Goal: Information Seeking & Learning: Find specific fact

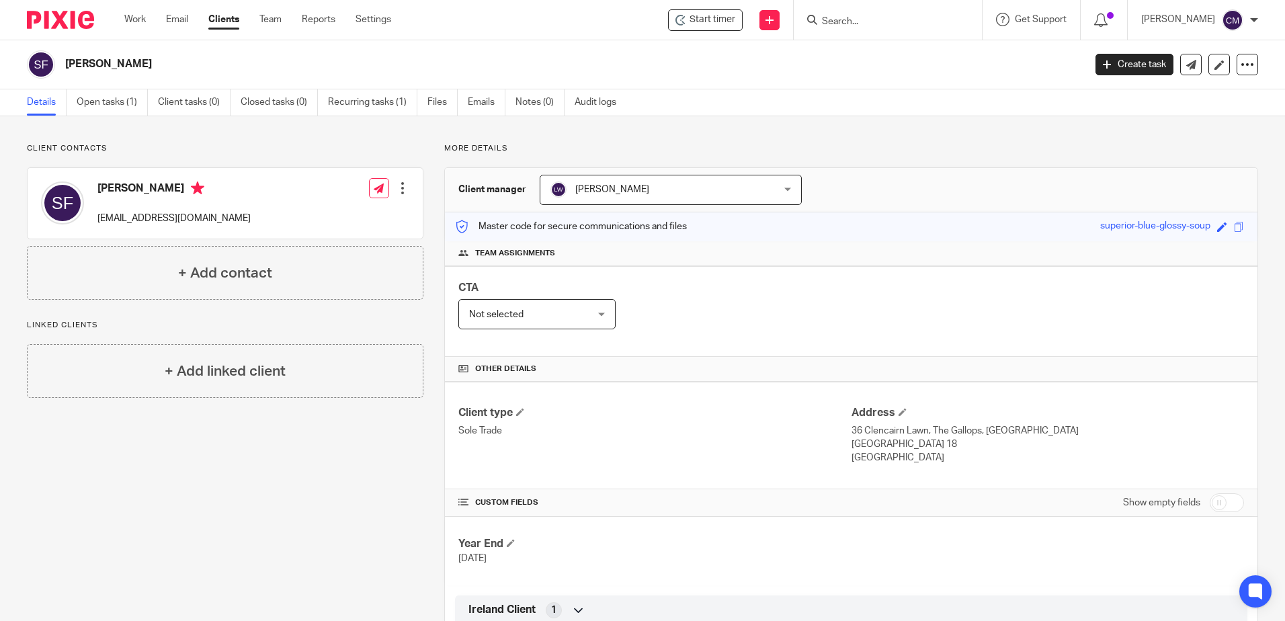
click at [861, 34] on div at bounding box center [888, 20] width 188 height 40
click at [855, 17] on input "Search" at bounding box center [881, 22] width 121 height 12
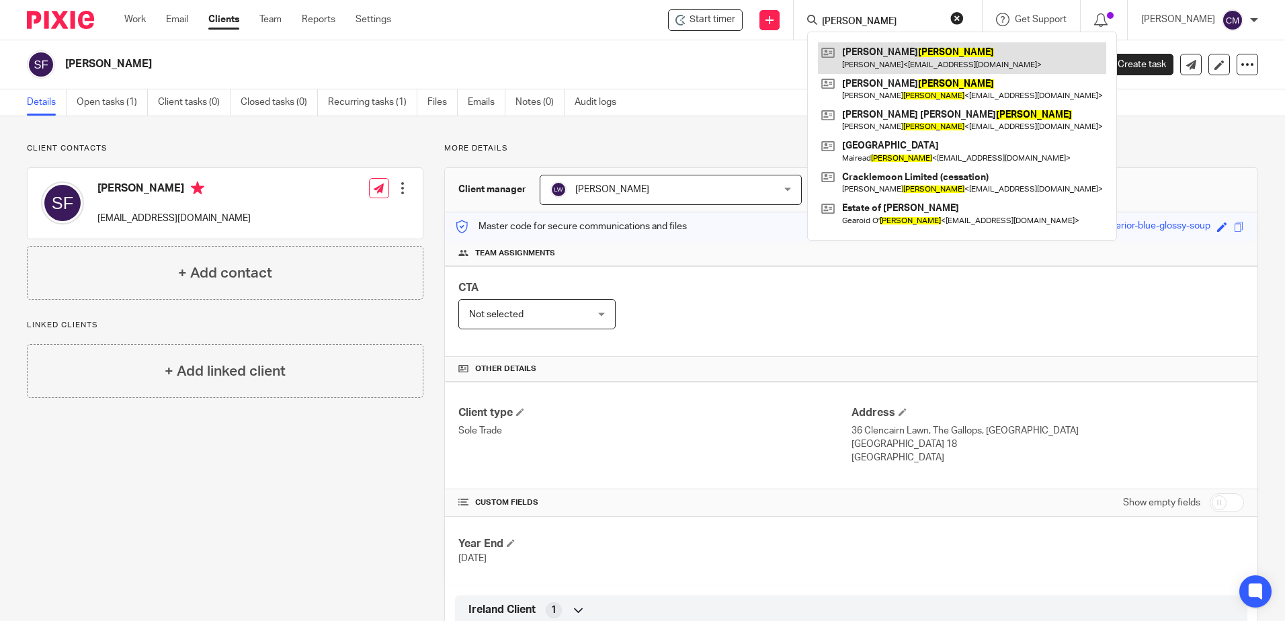
type input "BYRNE"
click at [886, 60] on link at bounding box center [962, 57] width 288 height 31
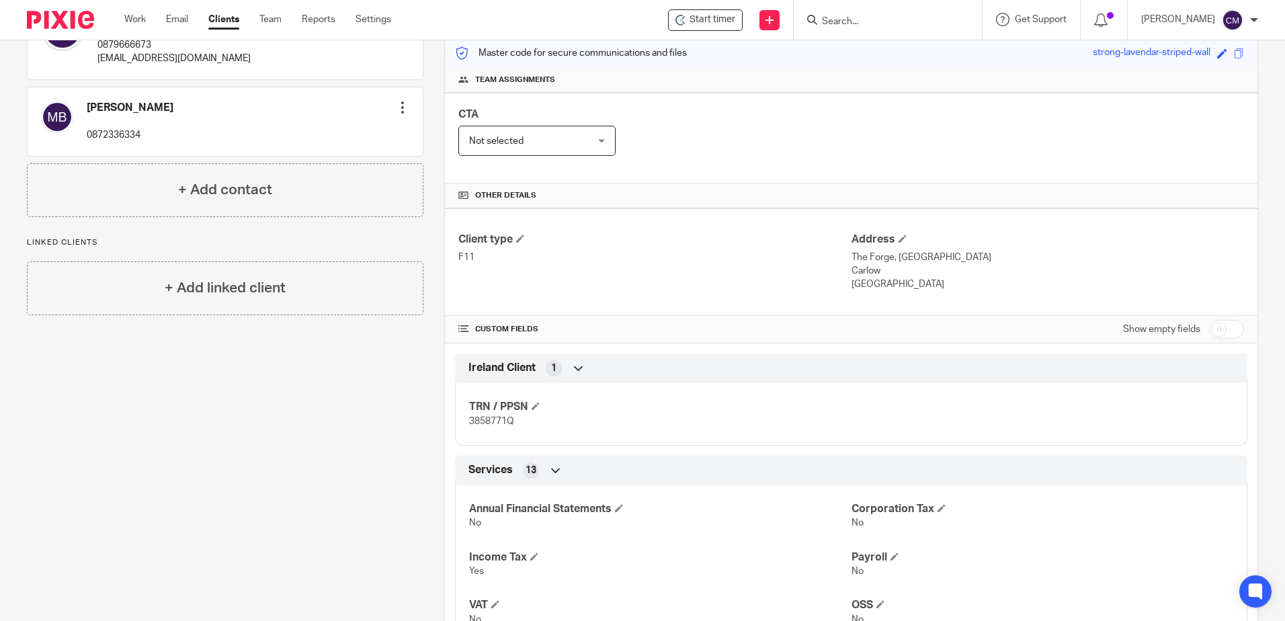
scroll to position [202, 0]
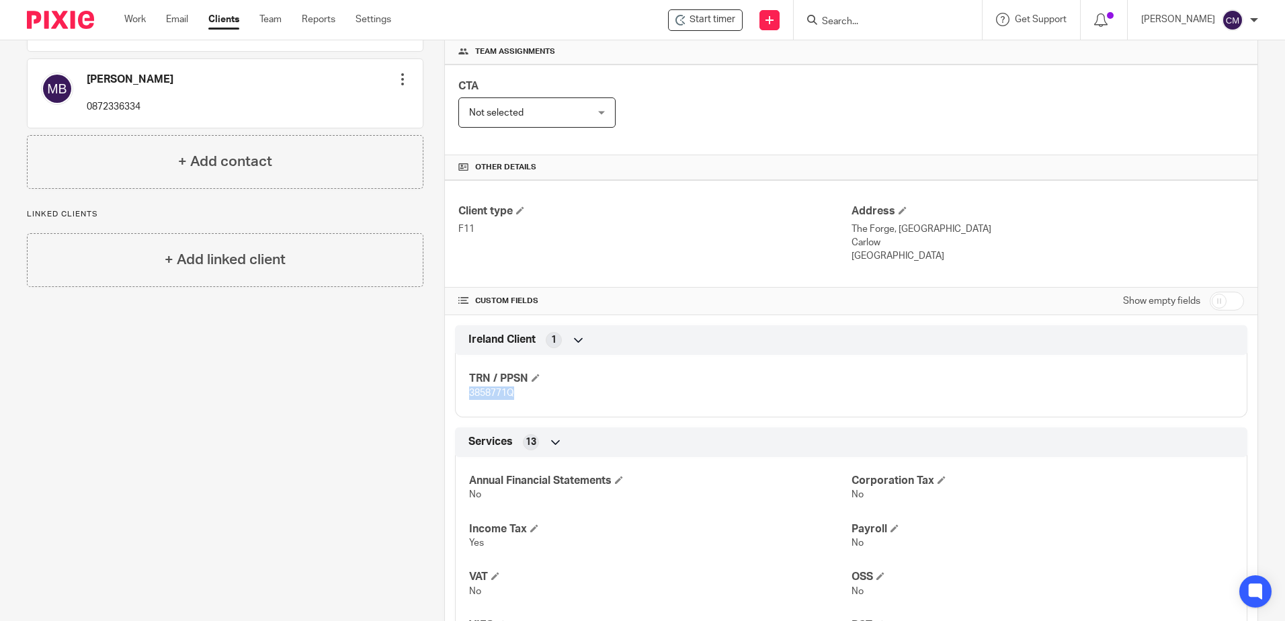
drag, startPoint x: 516, startPoint y: 393, endPoint x: 458, endPoint y: 389, distance: 58.0
click at [458, 389] on div "TRN / PPSN 3858771Q" at bounding box center [851, 381] width 793 height 73
drag, startPoint x: 458, startPoint y: 389, endPoint x: 493, endPoint y: 391, distance: 35.0
copy span "3858771Q"
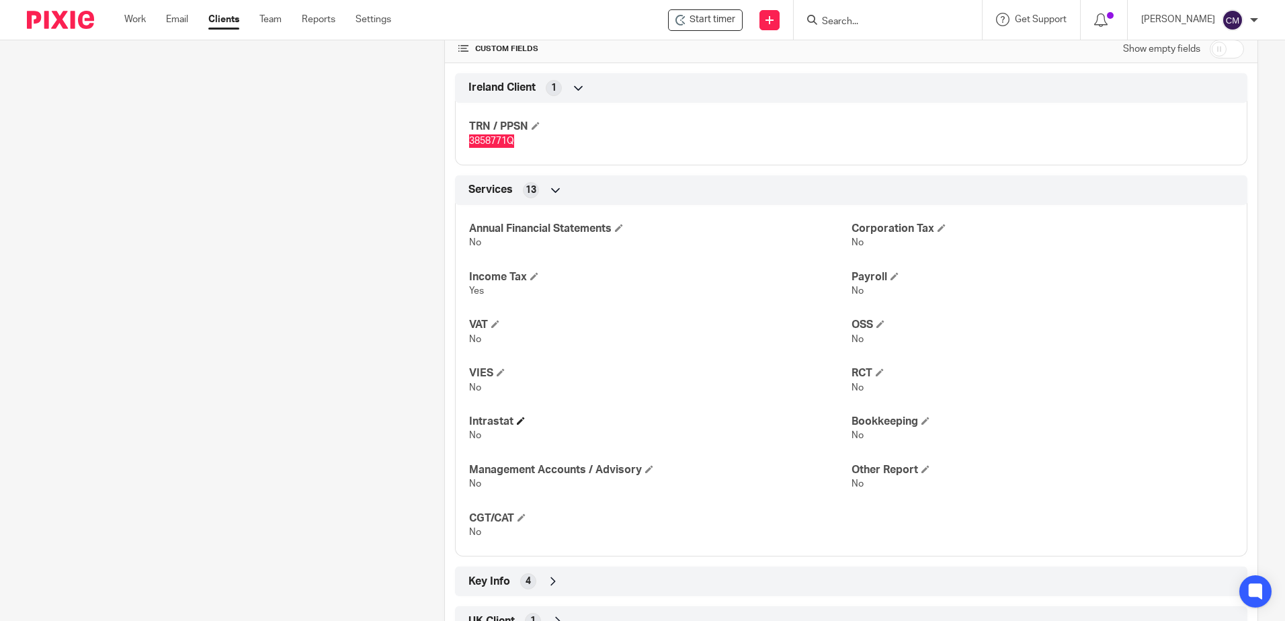
scroll to position [506, 0]
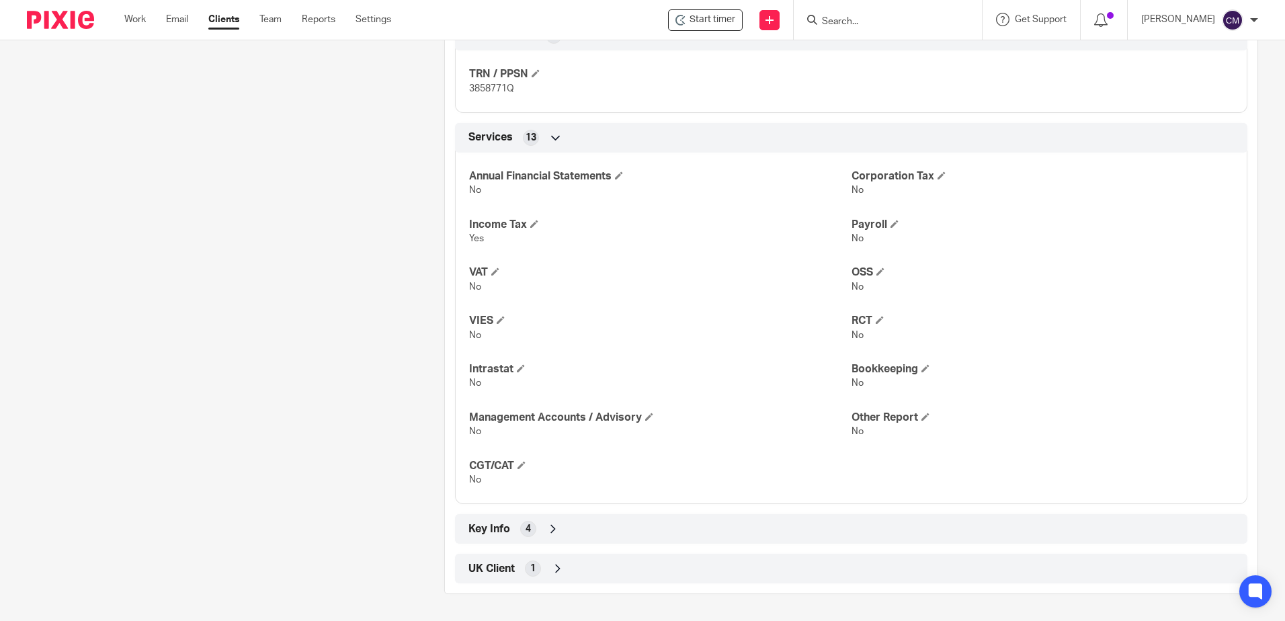
click at [550, 526] on icon at bounding box center [553, 528] width 13 height 13
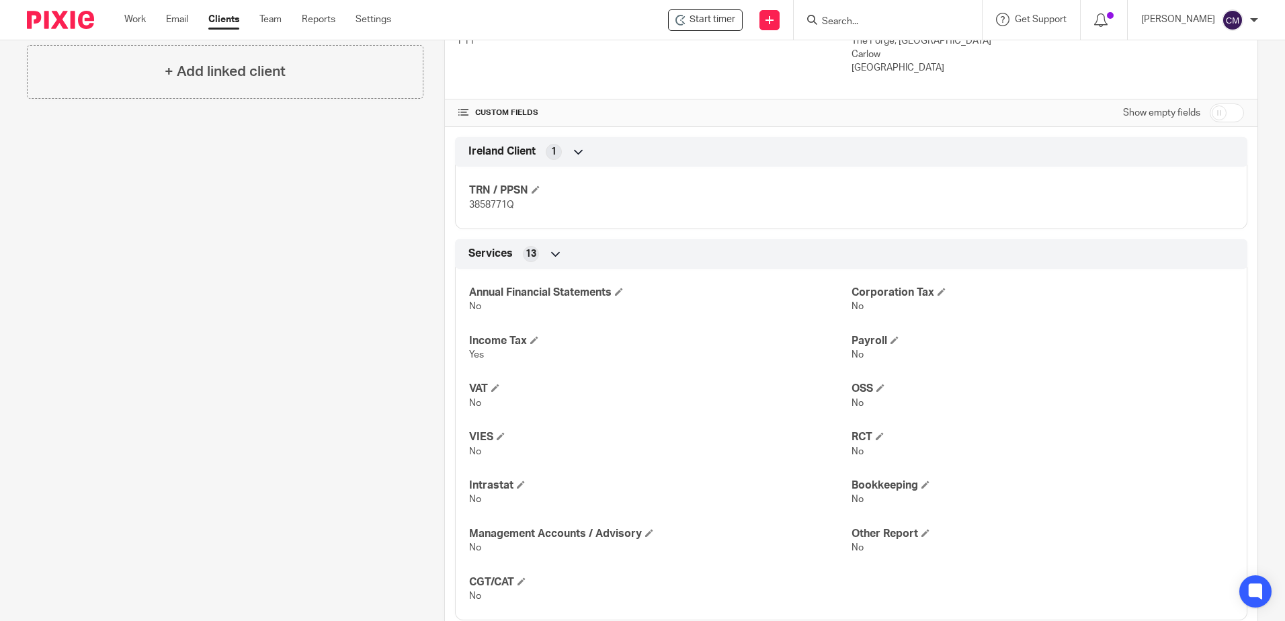
scroll to position [214, 0]
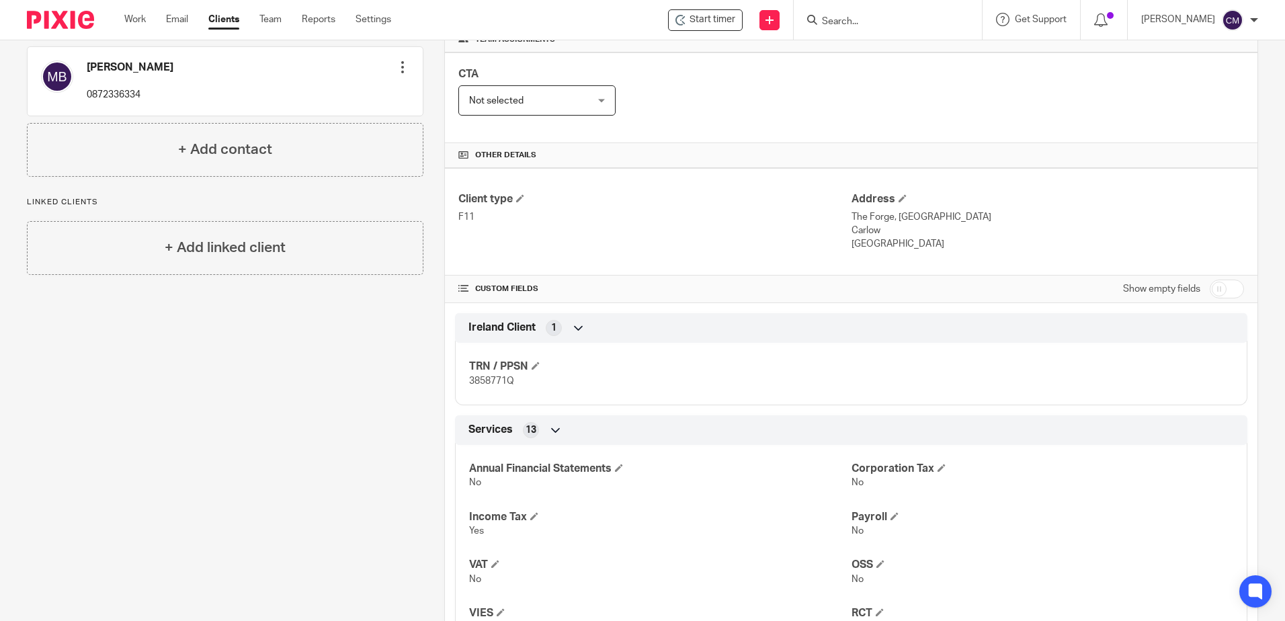
click at [1224, 290] on input "checkbox" at bounding box center [1227, 289] width 34 height 19
checkbox input "true"
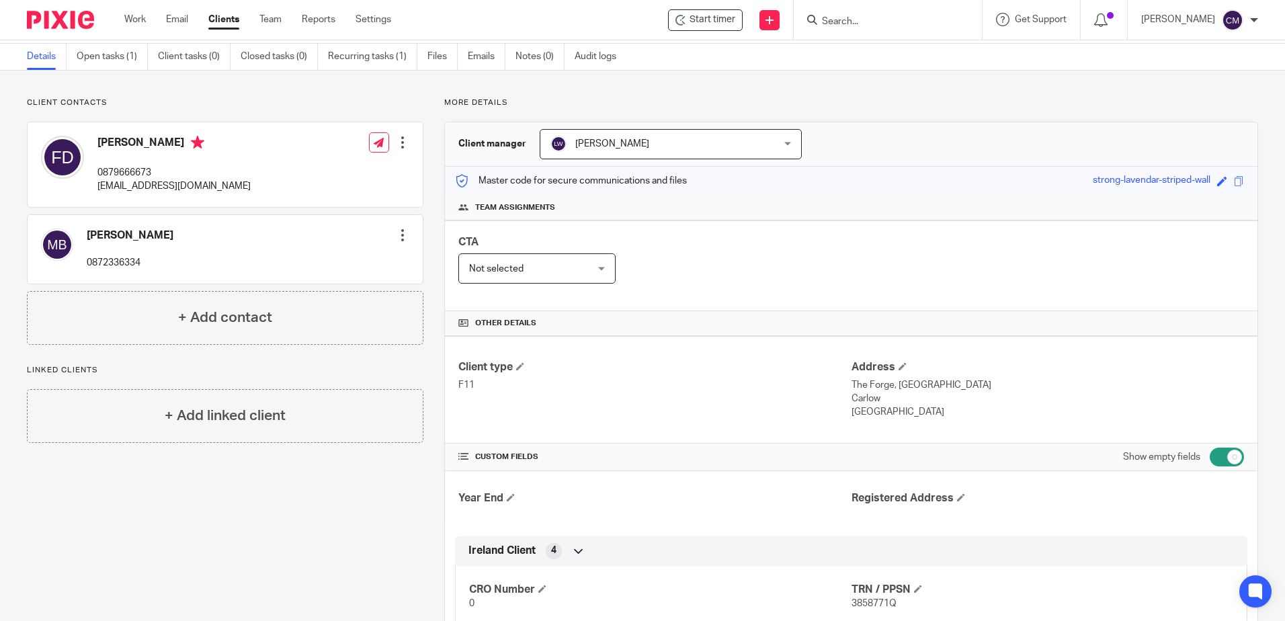
scroll to position [0, 0]
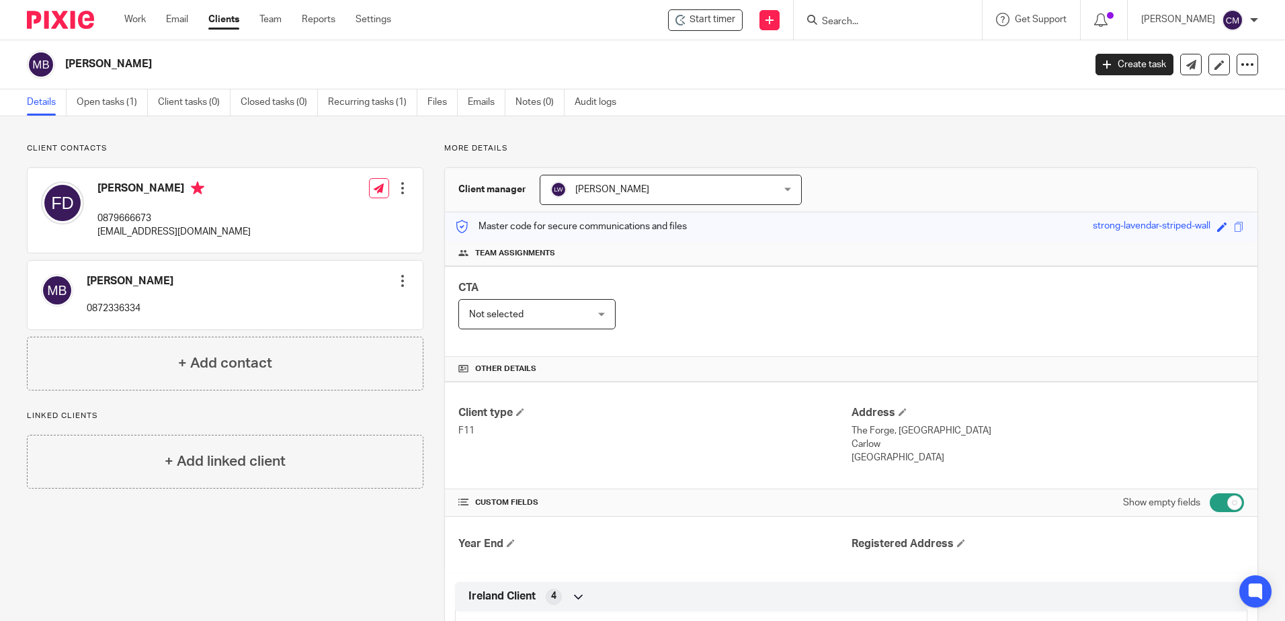
click at [885, 21] on input "Search" at bounding box center [881, 22] width 121 height 12
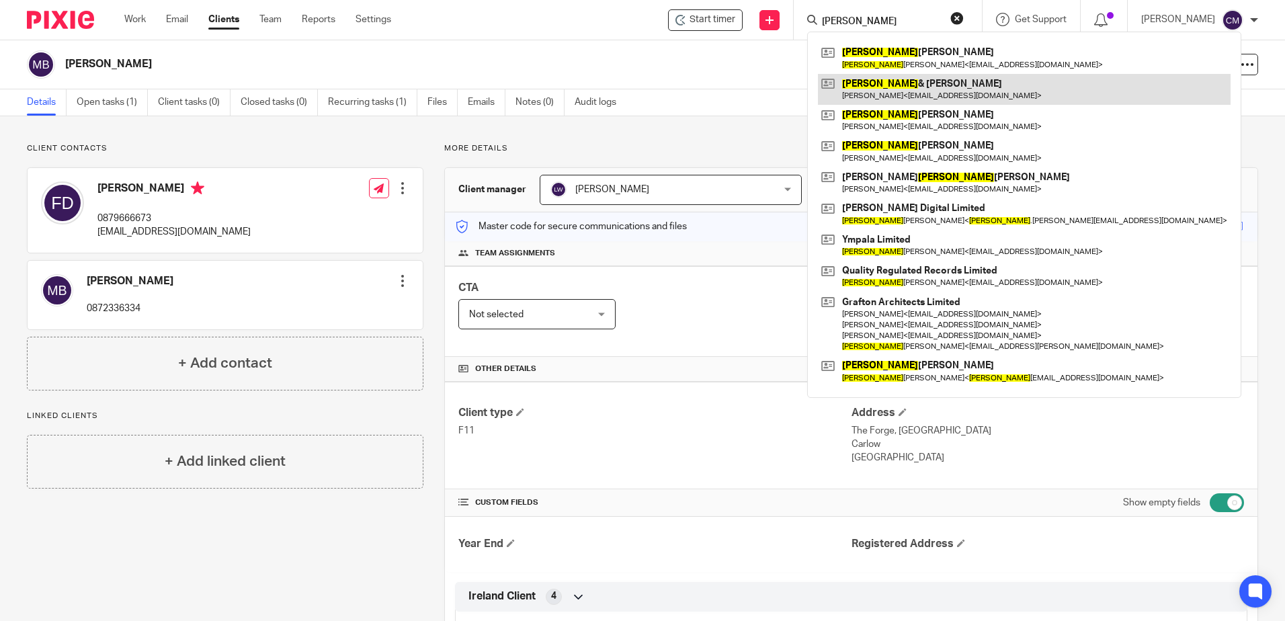
type input "gerard"
click at [877, 93] on link at bounding box center [1024, 89] width 413 height 31
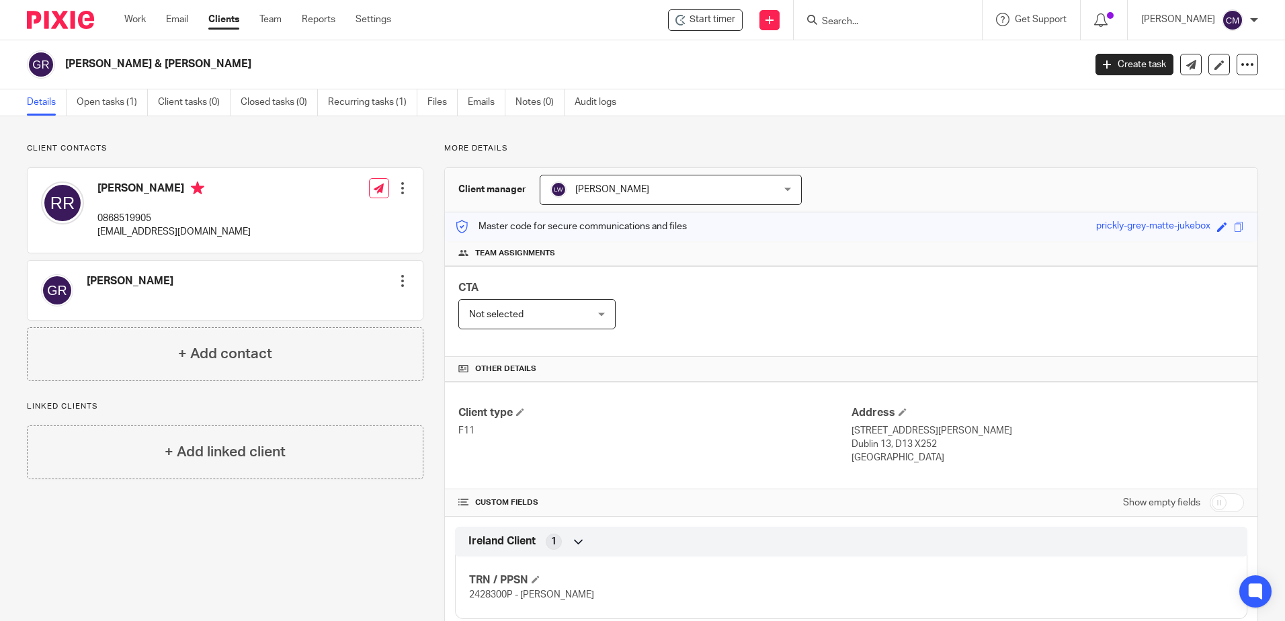
scroll to position [134, 0]
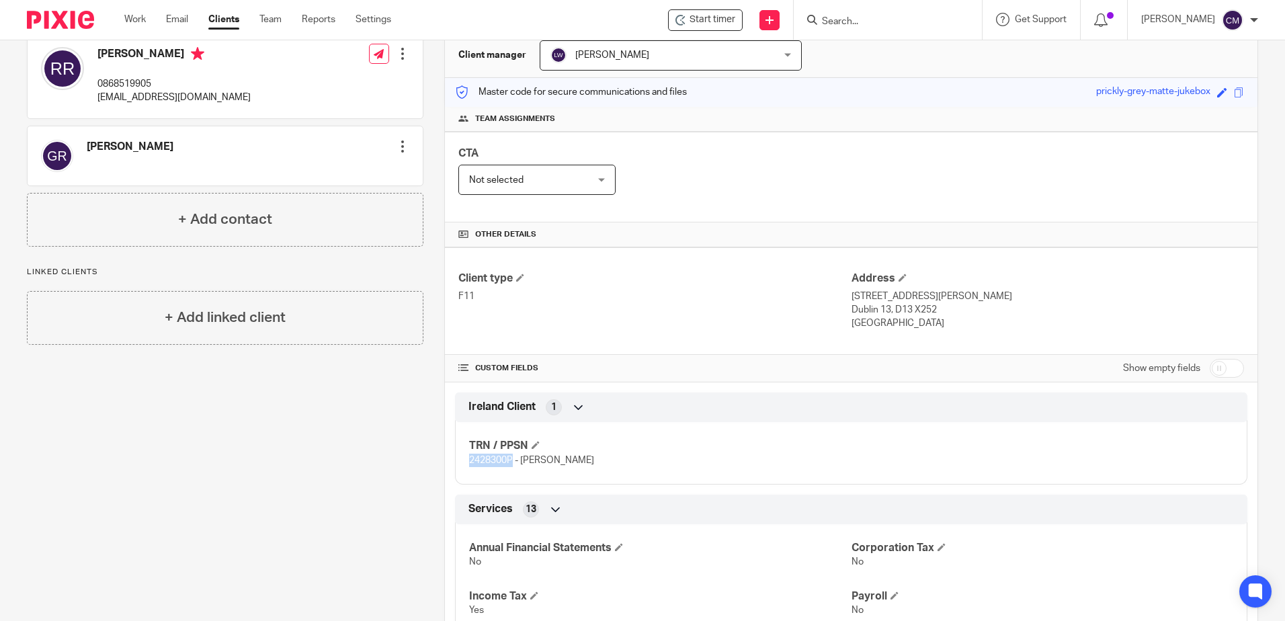
drag, startPoint x: 508, startPoint y: 464, endPoint x: 463, endPoint y: 469, distance: 45.4
click at [463, 469] on div "TRN / PPSN 2428300P - Gerard Ryan" at bounding box center [851, 448] width 793 height 73
drag, startPoint x: 463, startPoint y: 469, endPoint x: 482, endPoint y: 461, distance: 21.1
copy span "2428300P"
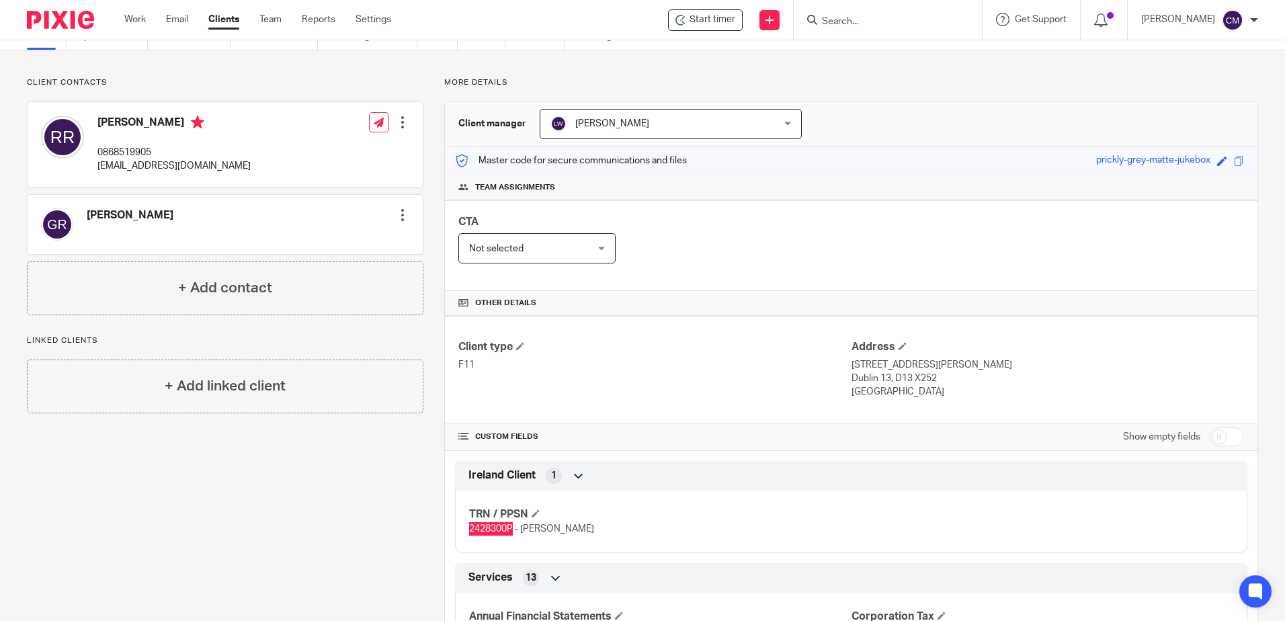
scroll to position [0, 0]
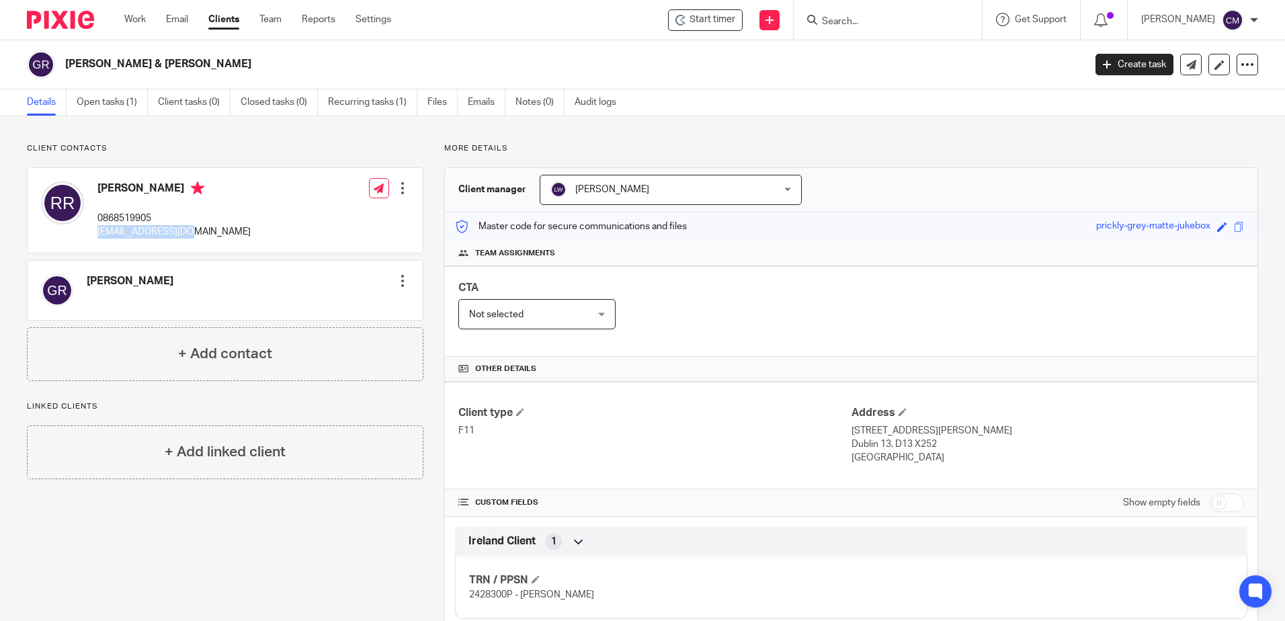
drag, startPoint x: 202, startPoint y: 229, endPoint x: 97, endPoint y: 231, distance: 104.2
click at [97, 231] on div "Rita Ryan 0868519905 ritaryan@gmail.com Edit contact Create client from contact…" at bounding box center [225, 210] width 395 height 85
drag, startPoint x: 97, startPoint y: 231, endPoint x: 124, endPoint y: 231, distance: 26.2
copy p "[EMAIL_ADDRESS][DOMAIN_NAME]"
click at [857, 17] on input "Search" at bounding box center [881, 22] width 121 height 12
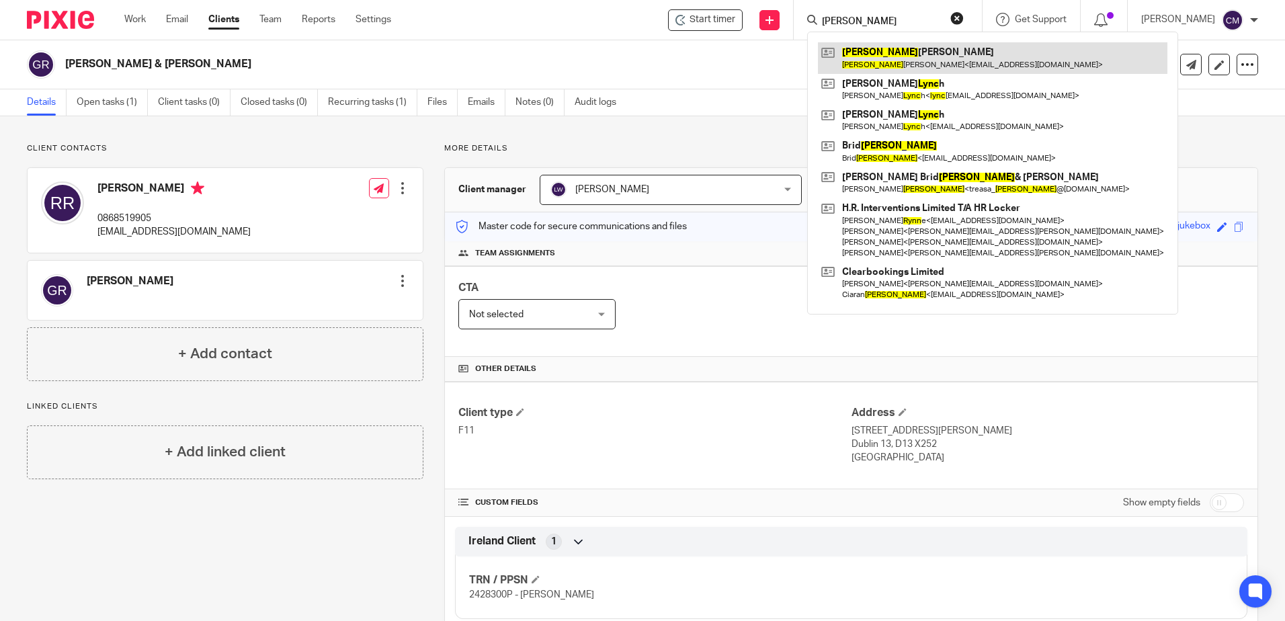
type input "lynn"
click at [874, 48] on link at bounding box center [993, 57] width 350 height 31
click at [884, 44] on link at bounding box center [993, 57] width 350 height 31
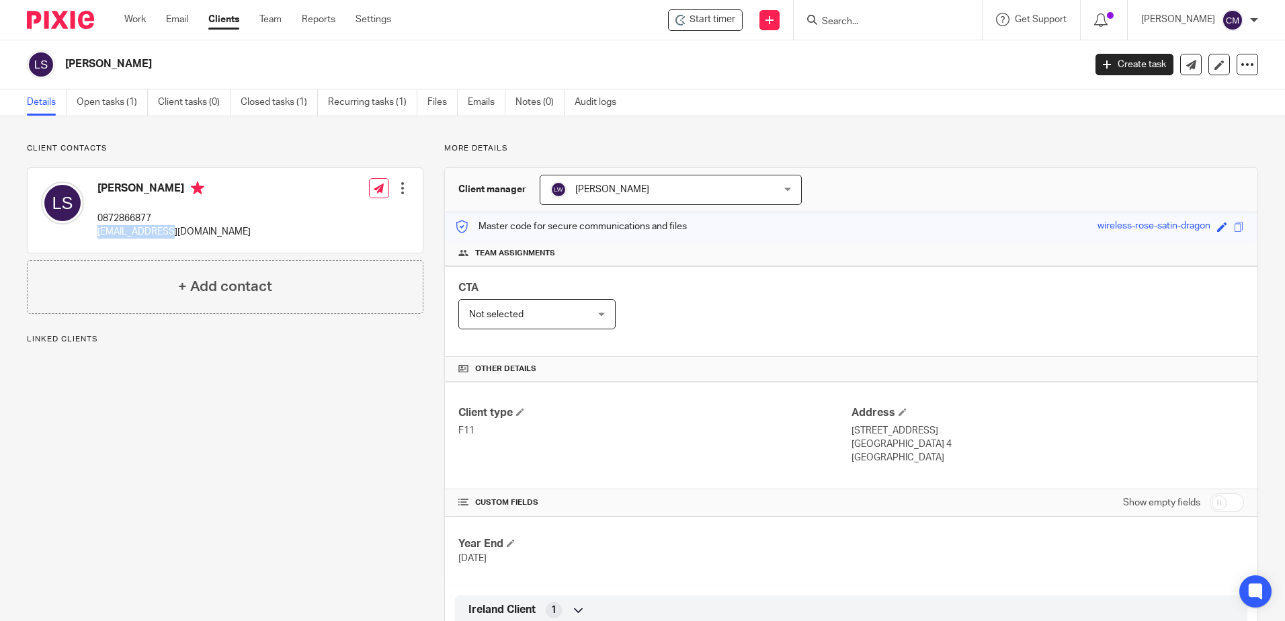
drag, startPoint x: 174, startPoint y: 228, endPoint x: 98, endPoint y: 235, distance: 76.3
click at [98, 235] on p "piercel@tcd.ie" at bounding box center [173, 231] width 153 height 13
copy p "piercel@tcd.ie"
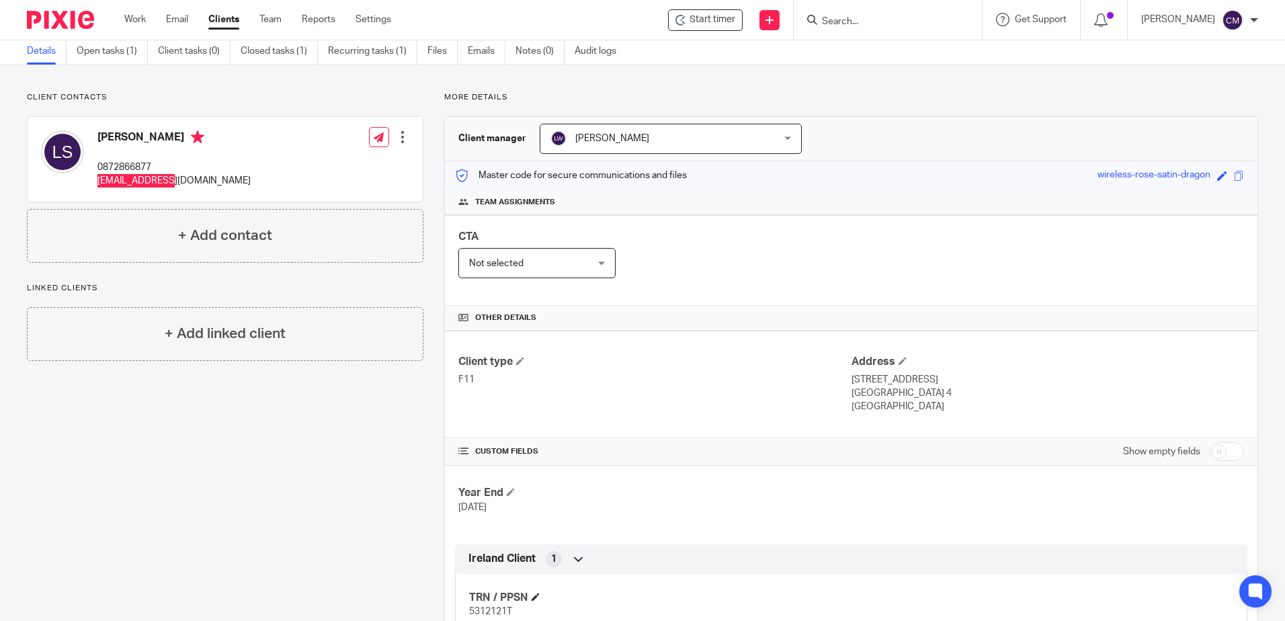
scroll to position [134, 0]
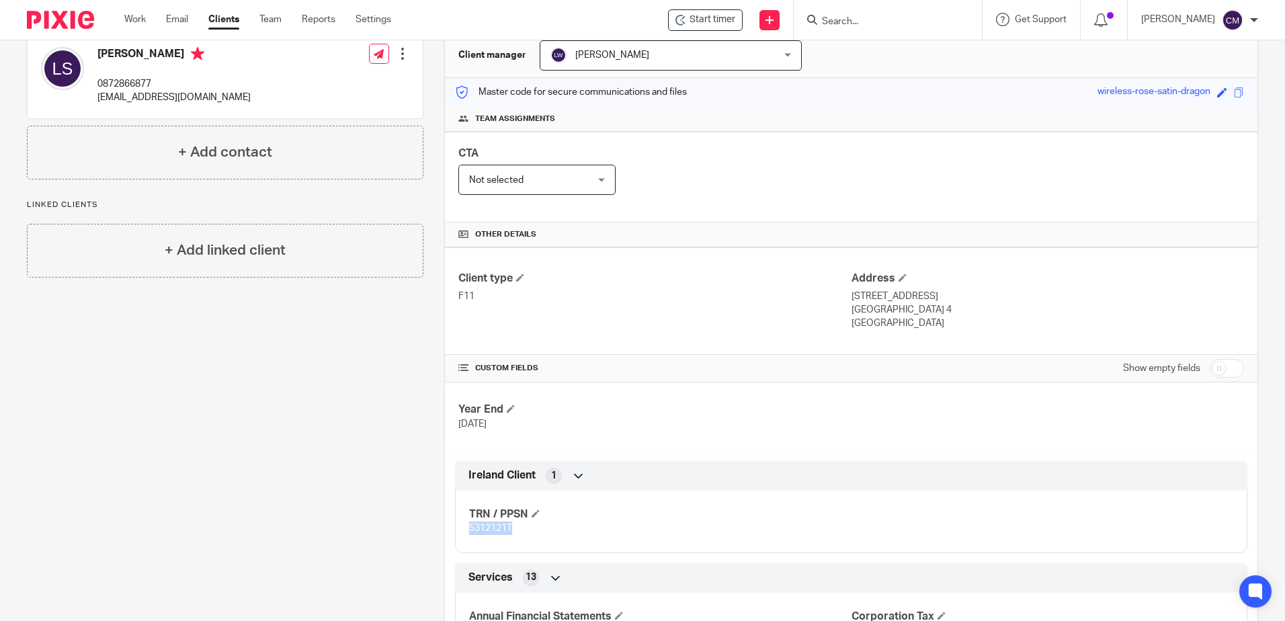
drag, startPoint x: 522, startPoint y: 528, endPoint x: 450, endPoint y: 528, distance: 71.9
click at [450, 528] on div "Ireland Client 1 TRN / PPSN 5312121T" at bounding box center [851, 507] width 813 height 92
drag, startPoint x: 450, startPoint y: 528, endPoint x: 481, endPoint y: 530, distance: 31.0
copy span "5312121T"
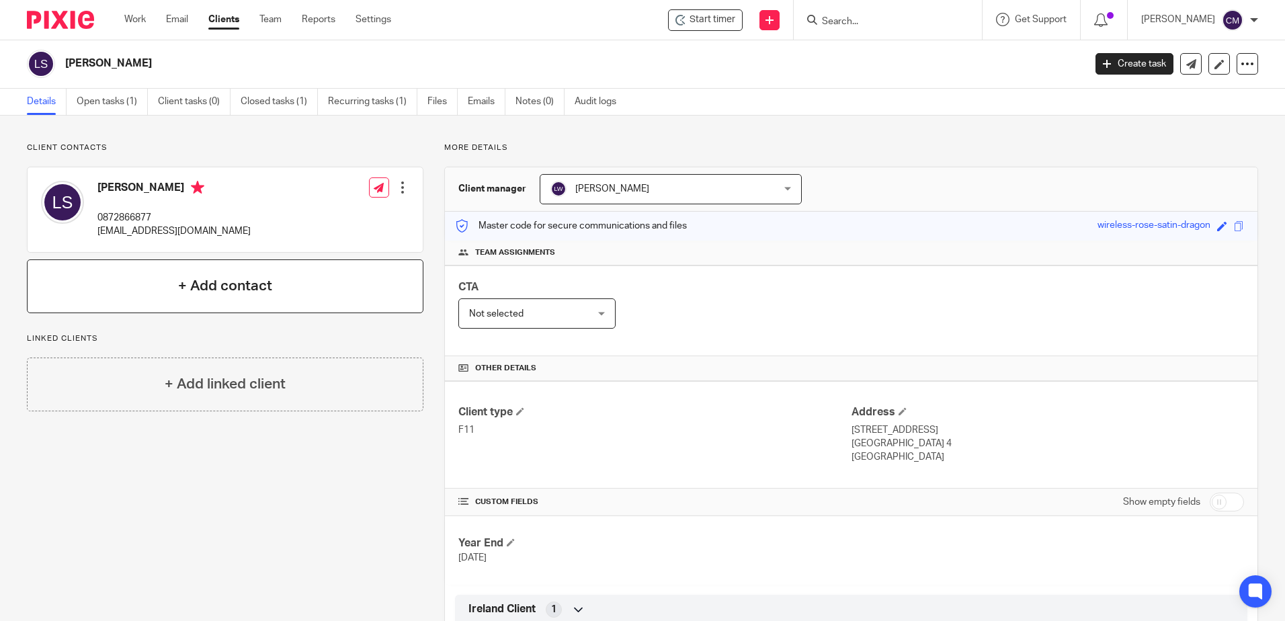
scroll to position [0, 0]
click at [208, 294] on h4 "+ Add contact" at bounding box center [225, 286] width 94 height 21
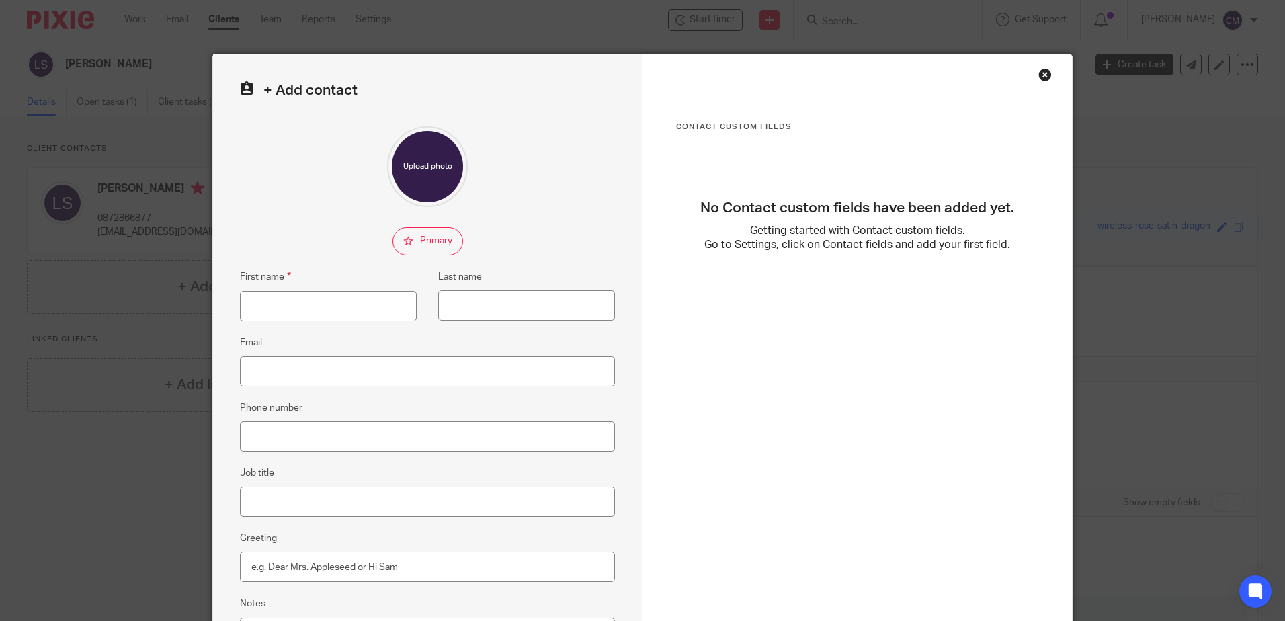
click at [544, 111] on div "+ Add contact First name Last name Email Phone number Job title Greeting Notes" at bounding box center [428, 380] width 430 height 653
click at [298, 314] on input "First name" at bounding box center [328, 306] width 177 height 30
type input "Ciaran"
type input "Simms"
click at [576, 202] on div at bounding box center [427, 166] width 375 height 81
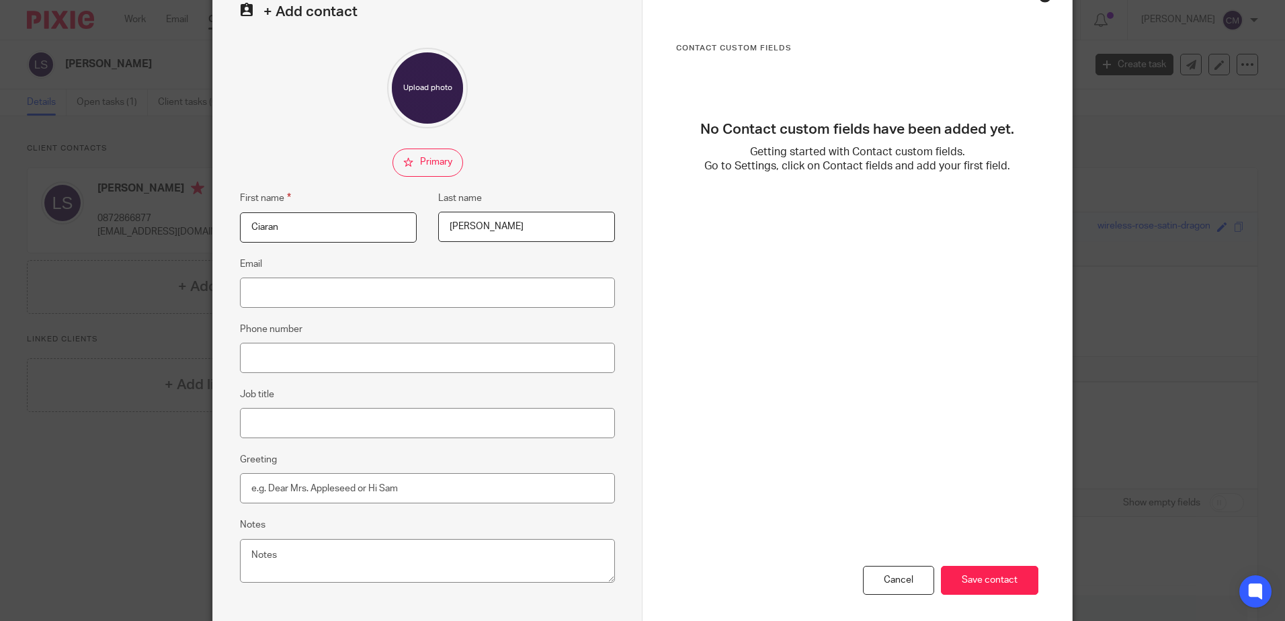
scroll to position [141, 0]
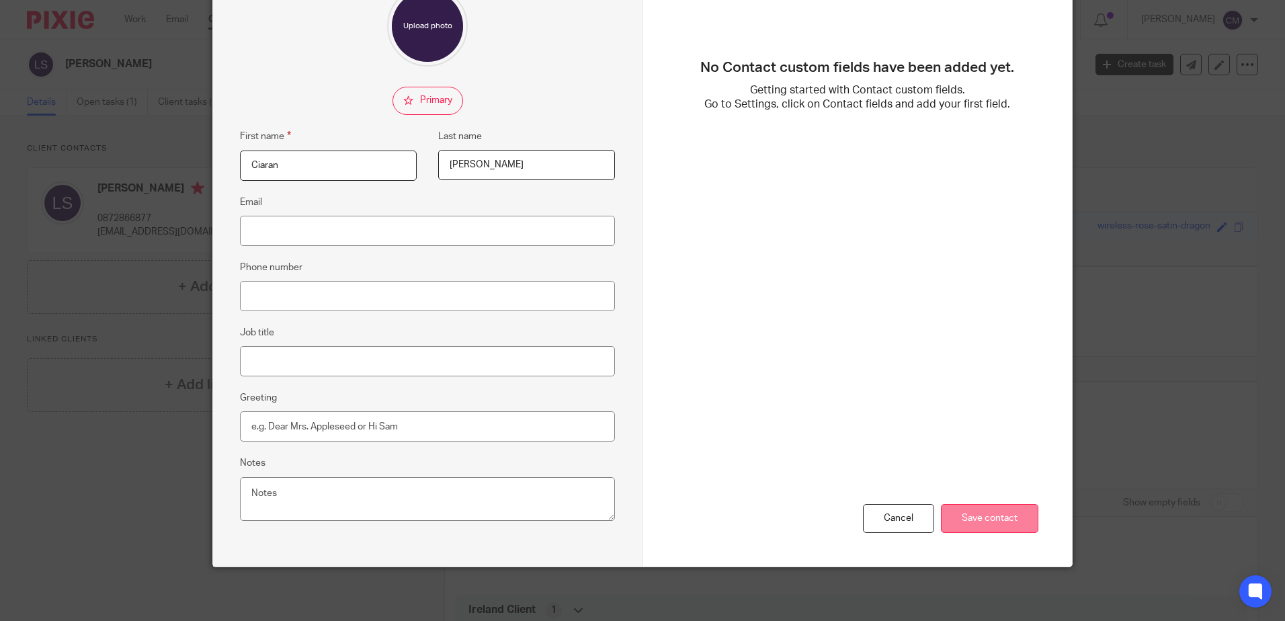
click at [975, 526] on input "Save contact" at bounding box center [989, 518] width 97 height 29
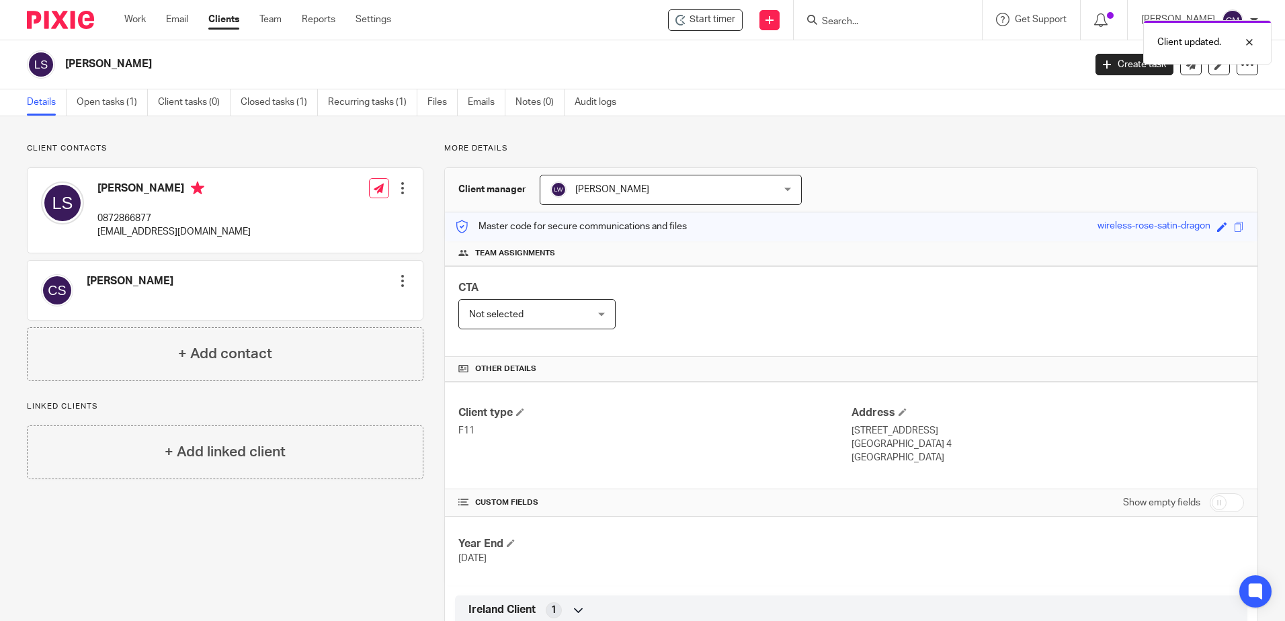
click at [877, 24] on div "Client updated." at bounding box center [957, 38] width 629 height 51
click at [863, 22] on div "Client updated." at bounding box center [957, 38] width 629 height 51
click at [842, 14] on div "Client updated." at bounding box center [957, 38] width 629 height 51
click at [821, 19] on div at bounding box center [885, 19] width 157 height 17
click at [855, 21] on input "Search" at bounding box center [881, 22] width 121 height 12
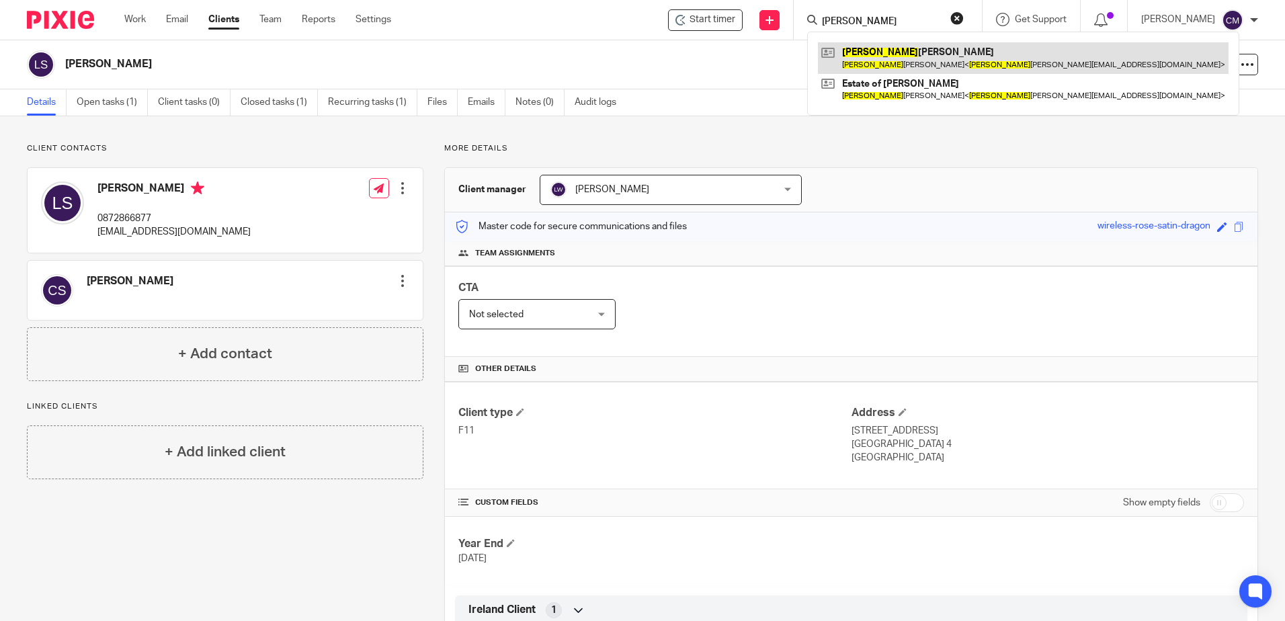
type input "kathleen"
click at [895, 64] on link at bounding box center [1023, 57] width 411 height 31
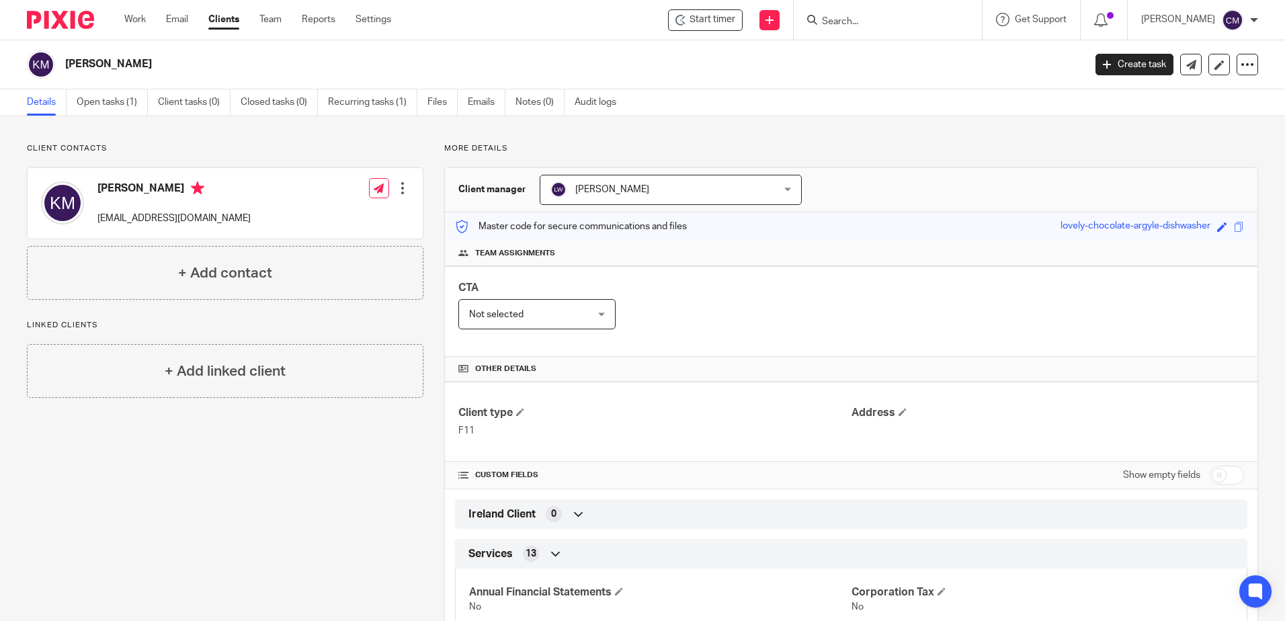
click at [217, 495] on div "Client contacts [PERSON_NAME] [EMAIL_ADDRESS][DOMAIN_NAME] Edit contact Create …" at bounding box center [215, 577] width 418 height 868
click at [850, 28] on input "Search" at bounding box center [881, 22] width 121 height 12
click at [840, 25] on input "Search" at bounding box center [881, 22] width 121 height 12
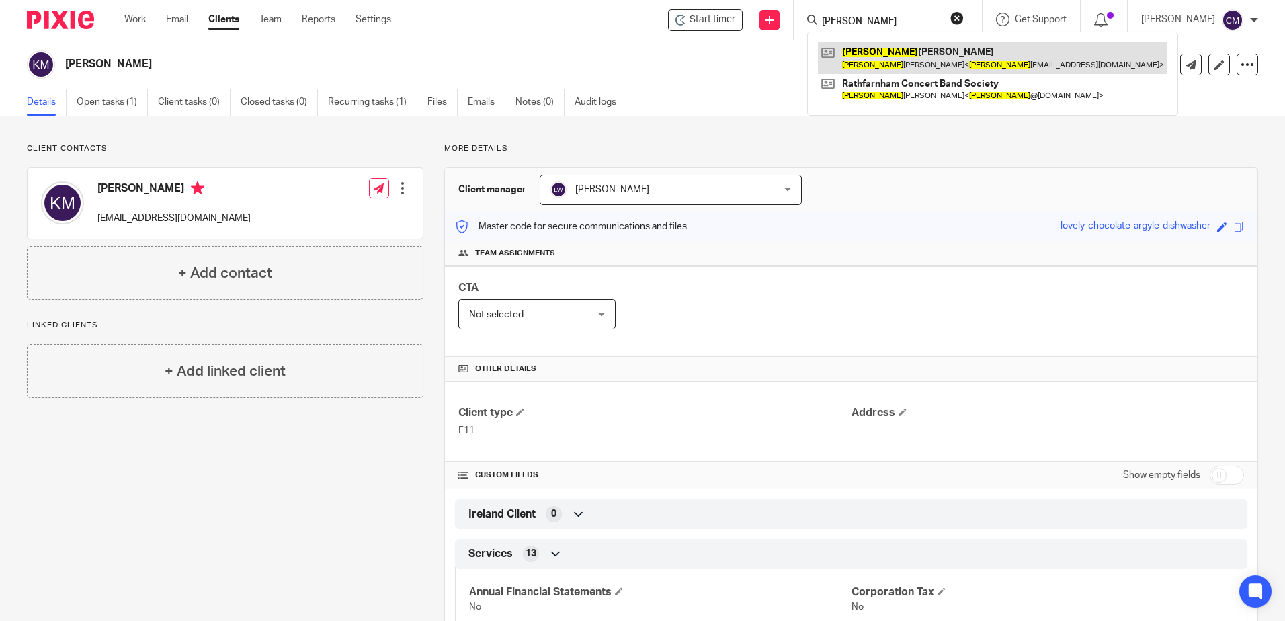
type input "[PERSON_NAME]"
click at [885, 50] on link at bounding box center [993, 57] width 350 height 31
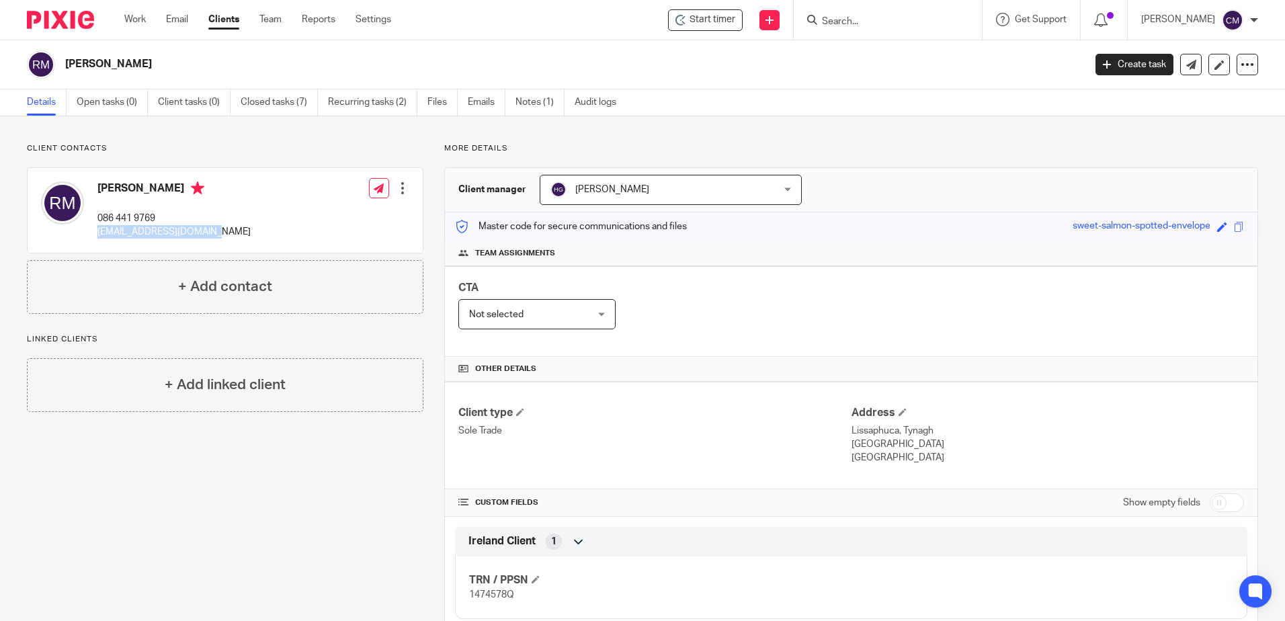
drag, startPoint x: 224, startPoint y: 237, endPoint x: 97, endPoint y: 235, distance: 127.1
click at [97, 235] on div "Richard Morrison 086 441 9769 richard332001@gmail.com Edit contact Create clien…" at bounding box center [225, 210] width 395 height 85
copy p "richard332001@gmail.com"
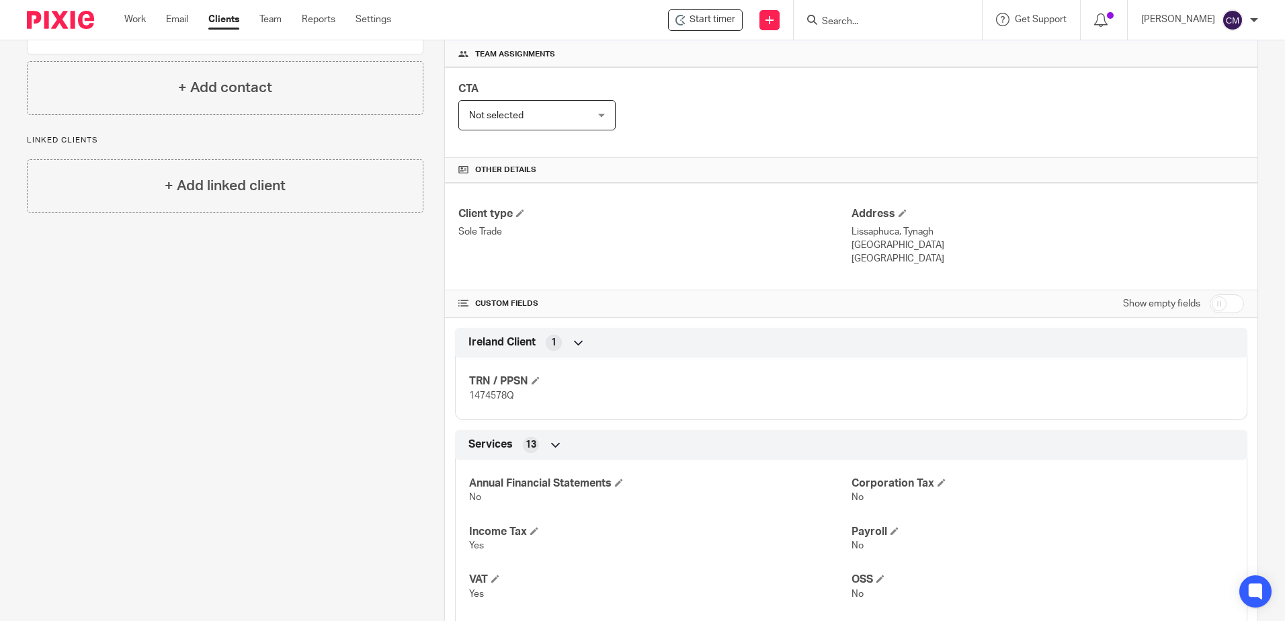
scroll to position [202, 0]
drag, startPoint x: 526, startPoint y: 400, endPoint x: 461, endPoint y: 401, distance: 65.2
click at [461, 401] on div "TRN / PPSN 1474578Q" at bounding box center [851, 381] width 793 height 73
drag, startPoint x: 461, startPoint y: 401, endPoint x: 475, endPoint y: 395, distance: 15.7
copy span "1474578Q"
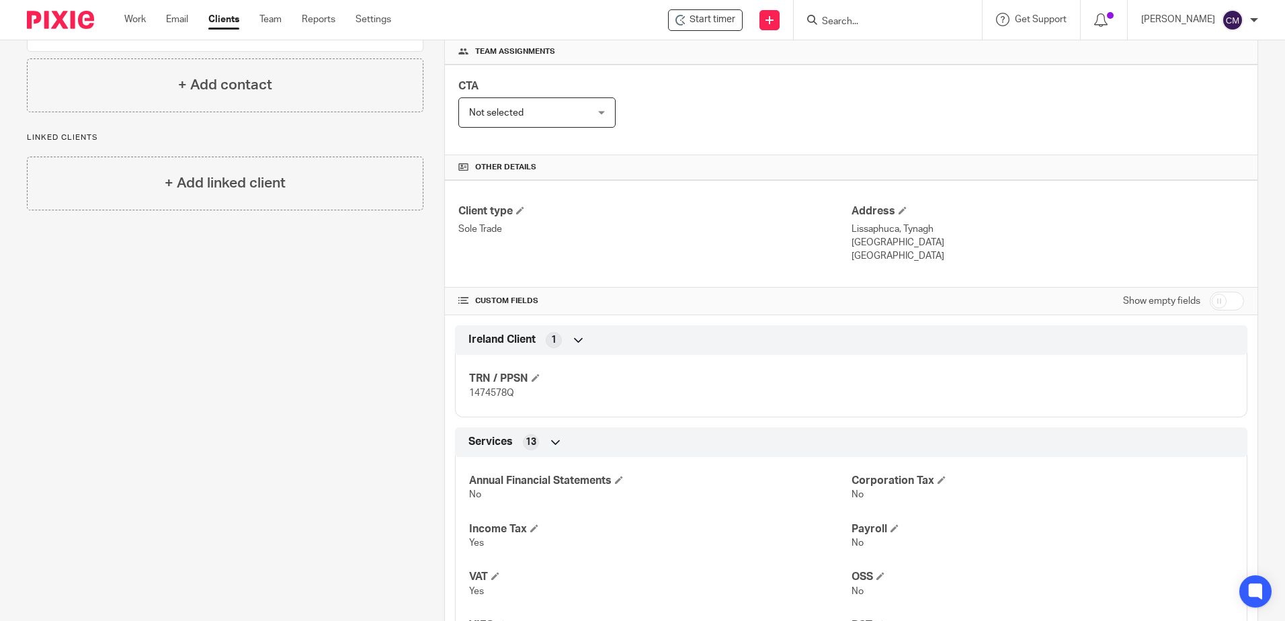
click at [147, 370] on div "Client contacts Richard Morrison 086 441 9769 richard332001@gmail.com Edit cont…" at bounding box center [215, 420] width 418 height 957
click at [850, 26] on input "Search" at bounding box center [881, 22] width 121 height 12
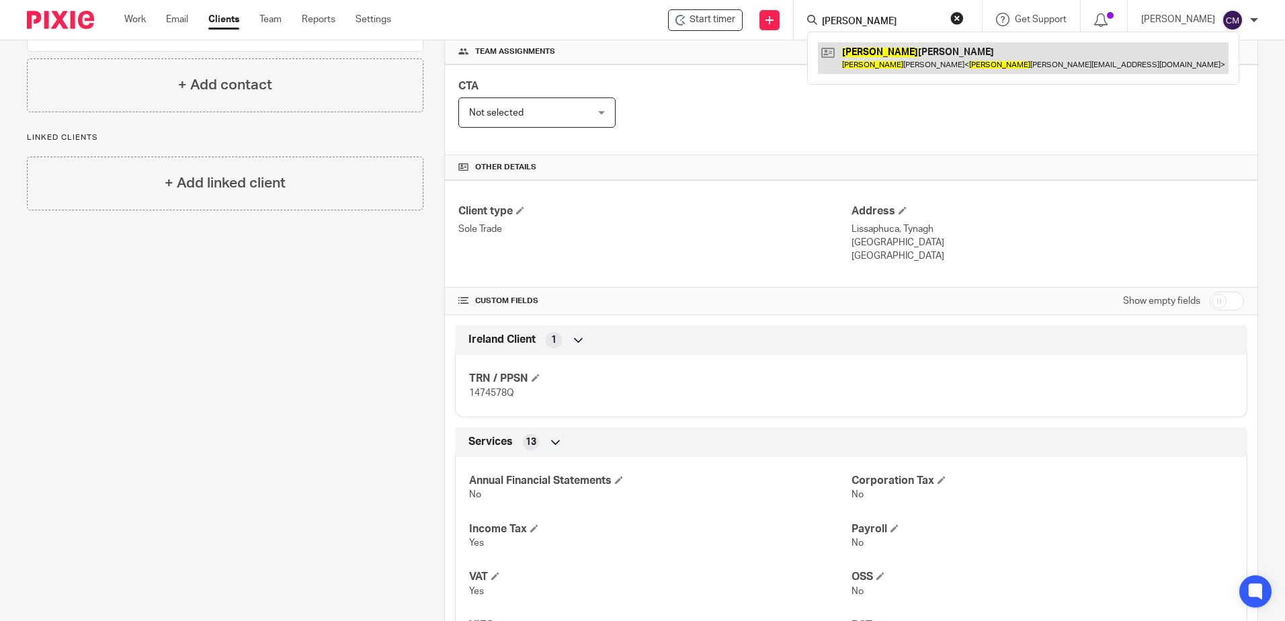
type input "ingrid"
click at [852, 59] on link at bounding box center [1023, 57] width 411 height 31
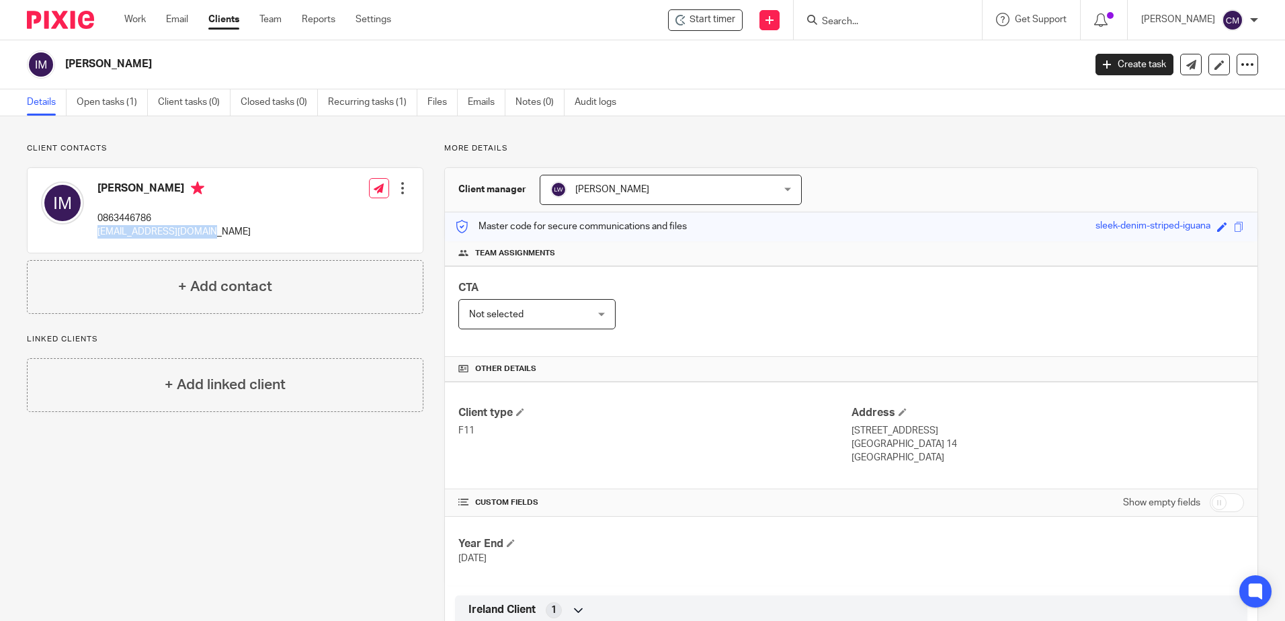
drag, startPoint x: 216, startPoint y: 237, endPoint x: 92, endPoint y: 233, distance: 124.4
click at [92, 233] on div "[PERSON_NAME] 0863446786 [EMAIL_ADDRESS][DOMAIN_NAME] Edit contact Create clien…" at bounding box center [225, 210] width 395 height 85
drag, startPoint x: 92, startPoint y: 233, endPoint x: 122, endPoint y: 241, distance: 31.3
copy p "ingridmchugh@gmail.com"
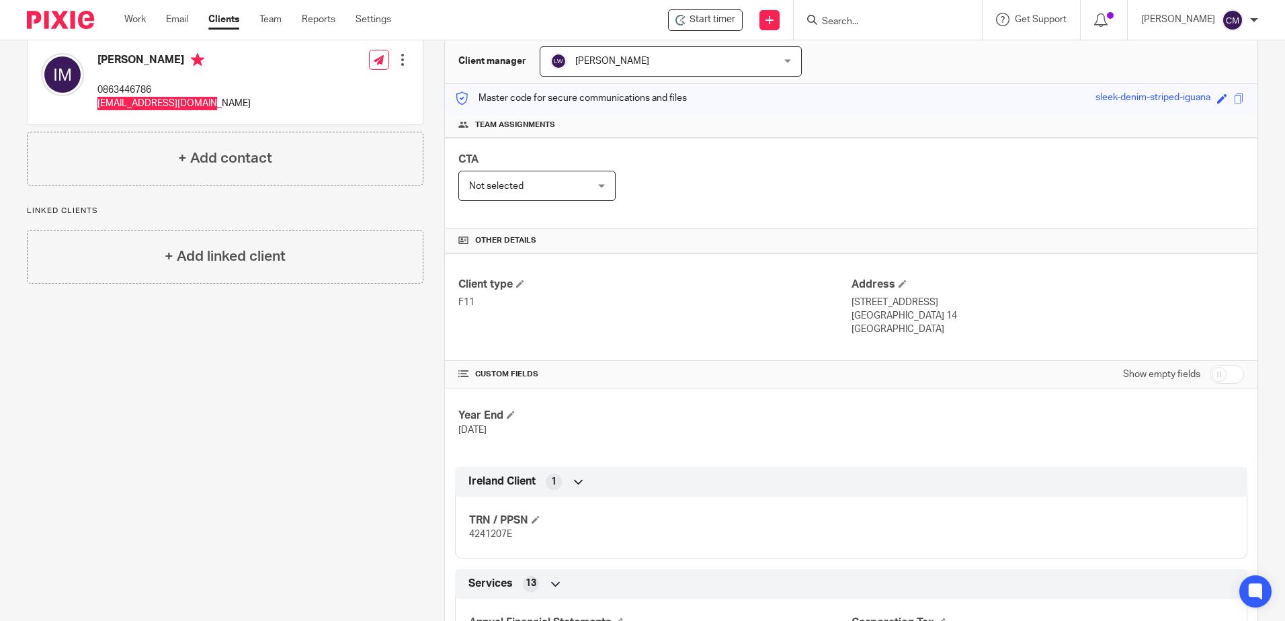
scroll to position [134, 0]
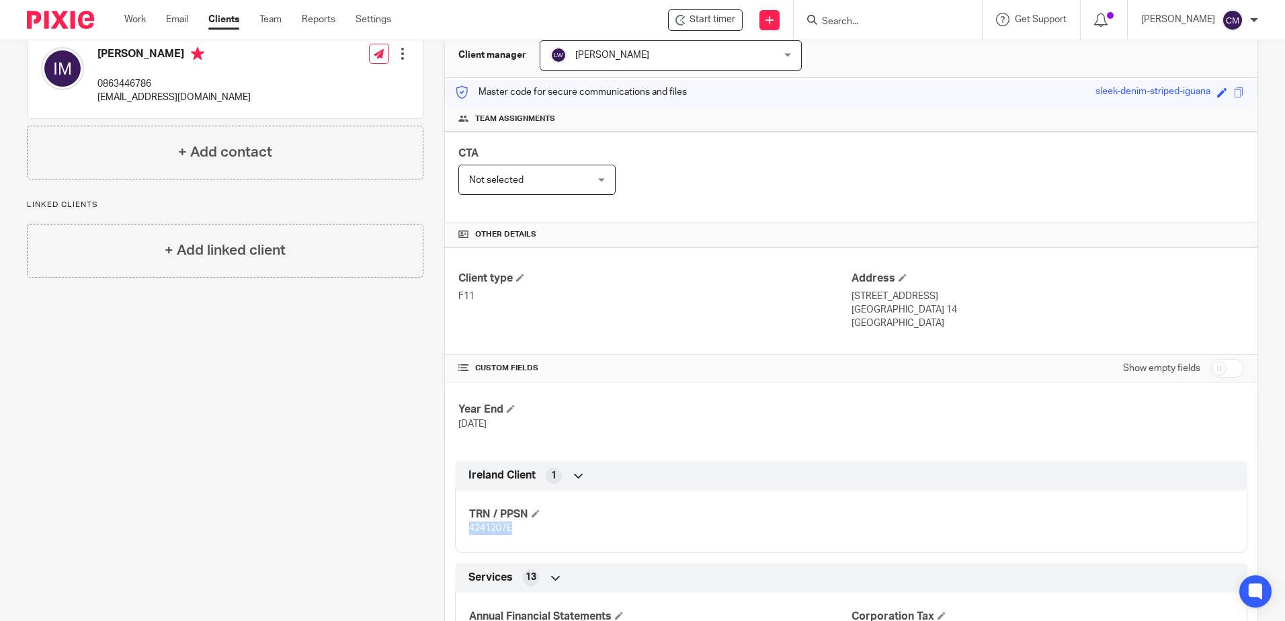
drag, startPoint x: 525, startPoint y: 537, endPoint x: 461, endPoint y: 530, distance: 64.2
click at [461, 530] on div "TRN / PPSN 4241207E" at bounding box center [851, 517] width 793 height 73
drag, startPoint x: 461, startPoint y: 530, endPoint x: 471, endPoint y: 534, distance: 10.9
copy span "4241207E"
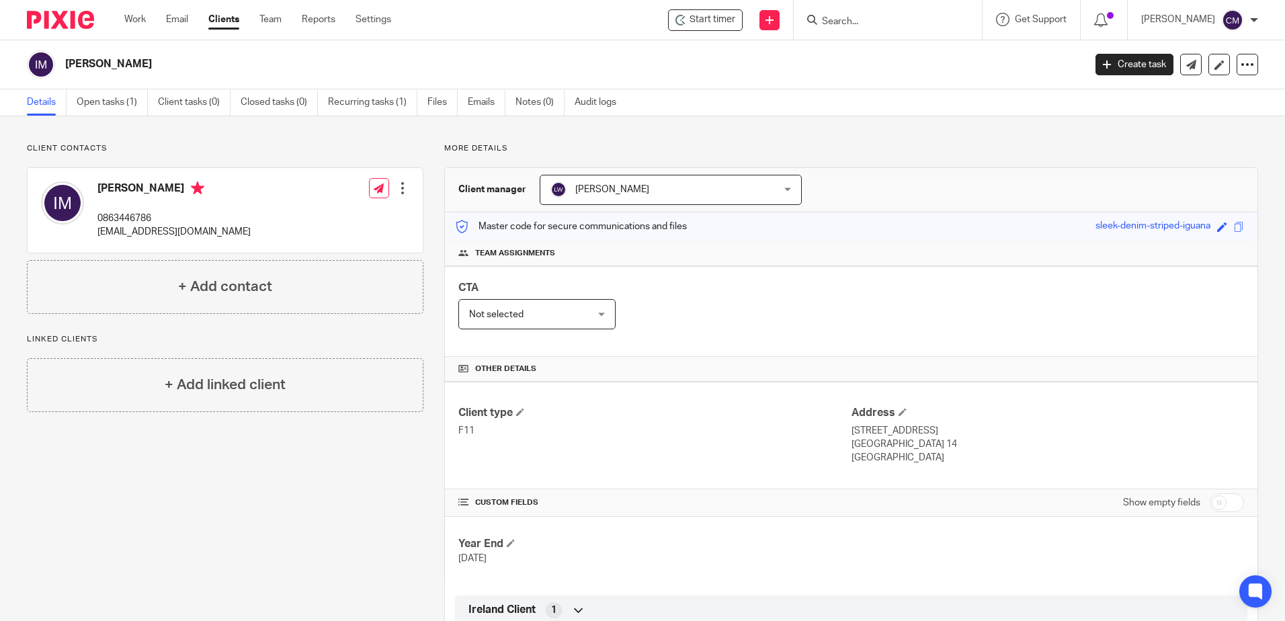
click at [854, 26] on input "Search" at bounding box center [881, 22] width 121 height 12
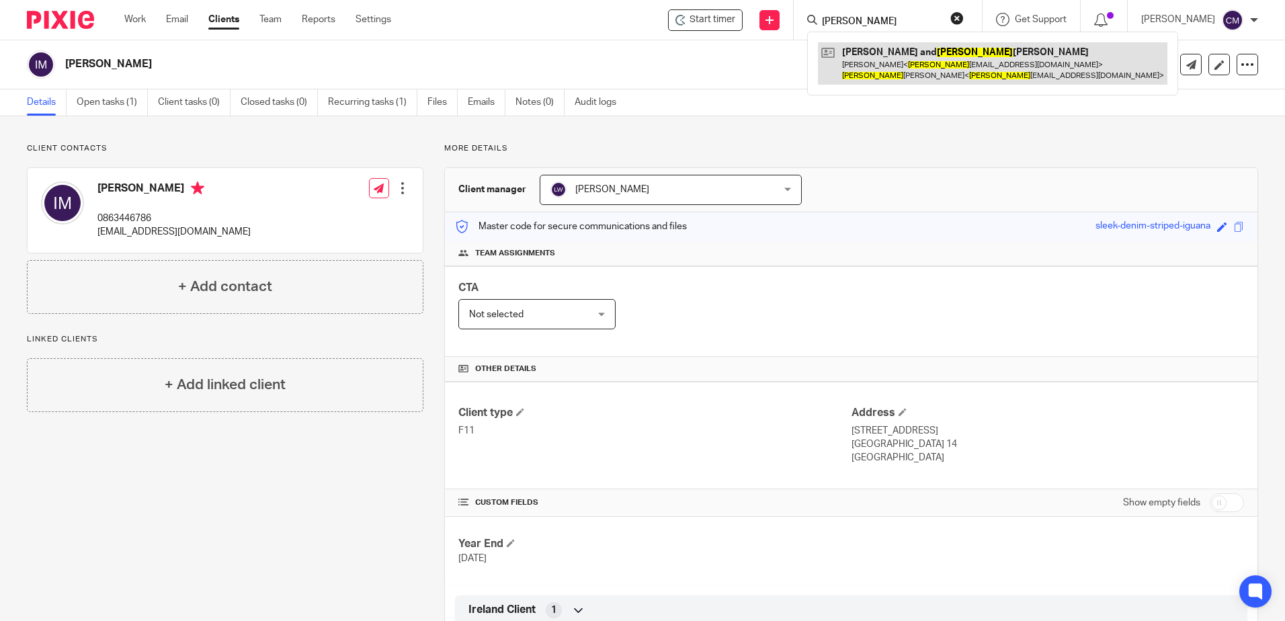
type input "pamela"
click at [875, 61] on link at bounding box center [993, 63] width 350 height 42
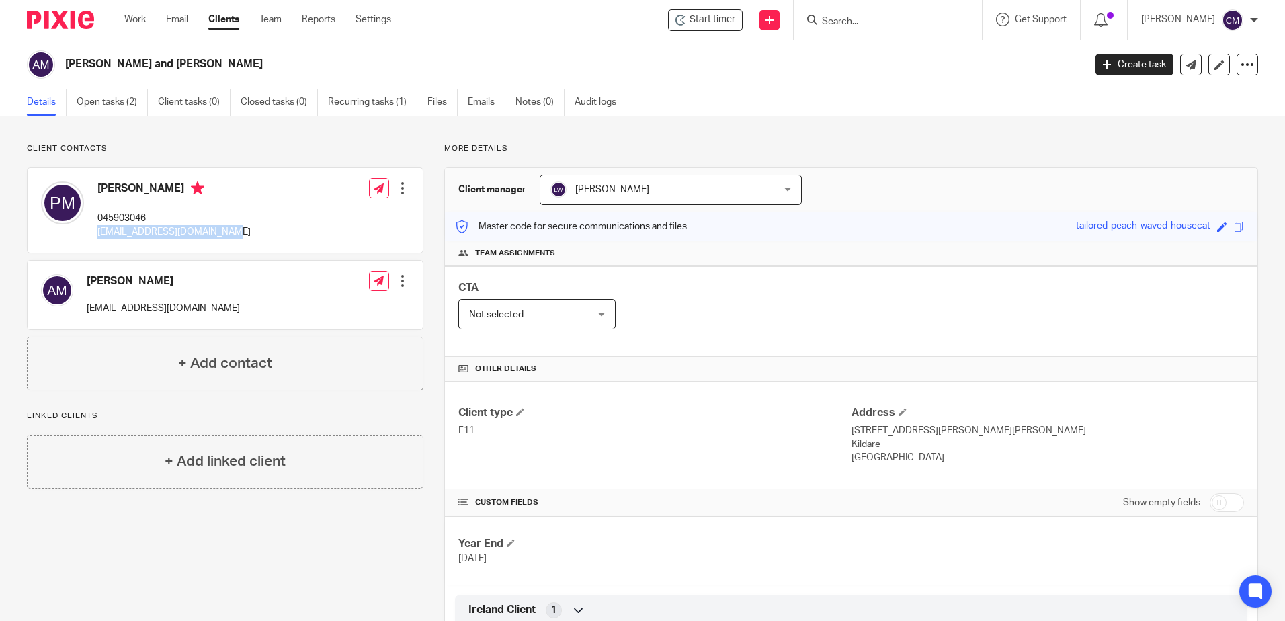
drag, startPoint x: 251, startPoint y: 236, endPoint x: 96, endPoint y: 227, distance: 155.5
click at [96, 227] on div "[PERSON_NAME] 045903046 [EMAIL_ADDRESS][DOMAIN_NAME] Edit contact Create client…" at bounding box center [225, 210] width 395 height 85
drag, startPoint x: 96, startPoint y: 227, endPoint x: 107, endPoint y: 229, distance: 10.9
copy p "[EMAIL_ADDRESS][DOMAIN_NAME]"
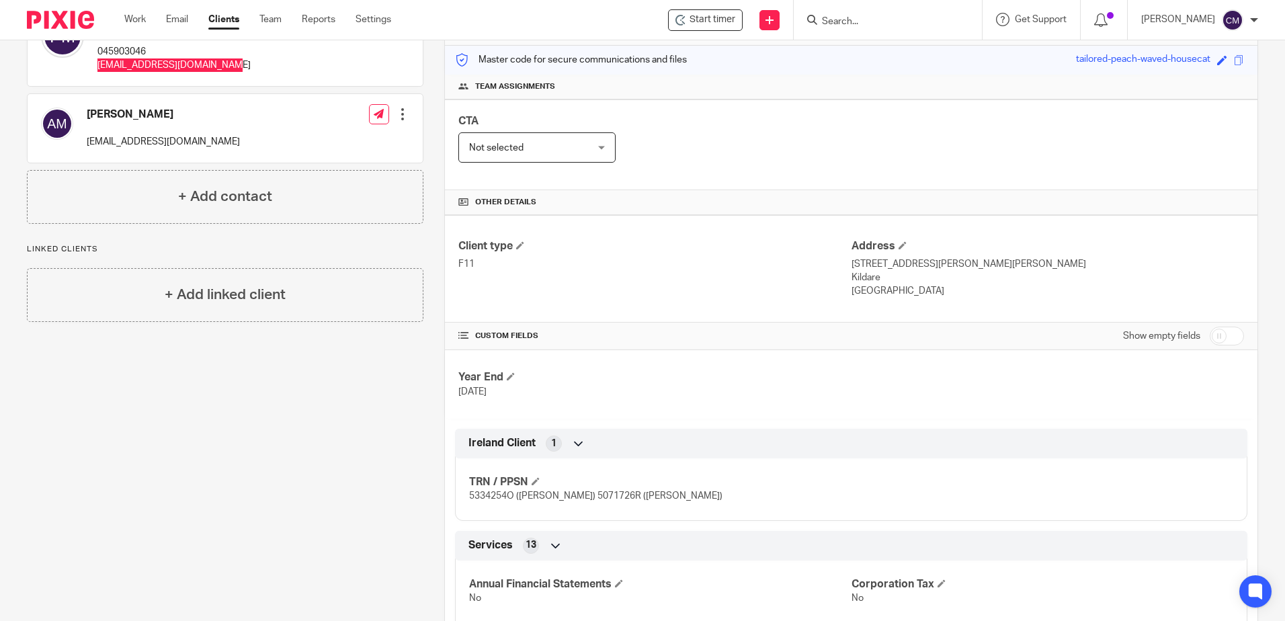
scroll to position [202, 0]
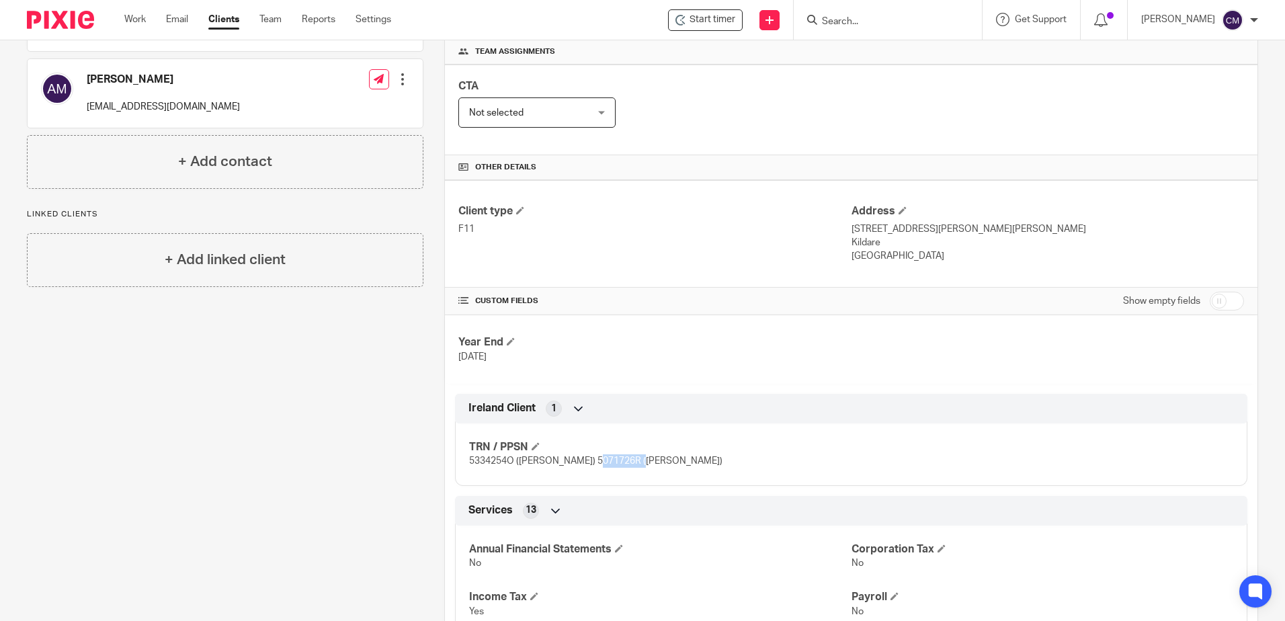
drag, startPoint x: 588, startPoint y: 459, endPoint x: 634, endPoint y: 462, distance: 45.8
click at [634, 462] on span "5334254O ([PERSON_NAME]) 5071726R ([PERSON_NAME])" at bounding box center [595, 460] width 253 height 9
copy span "5071726R"
drag, startPoint x: 133, startPoint y: 110, endPoint x: 83, endPoint y: 104, distance: 50.0
click at [83, 104] on div "[PERSON_NAME] [EMAIL_ADDRESS][DOMAIN_NAME] Edit contact Create client from cont…" at bounding box center [225, 93] width 395 height 69
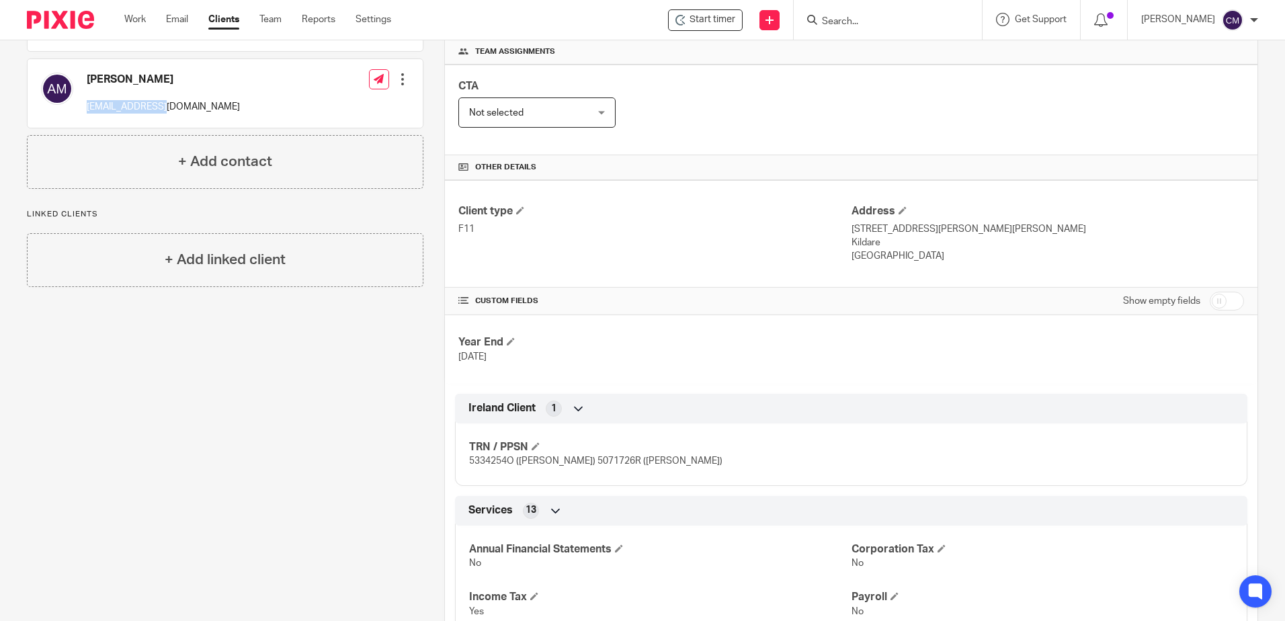
drag, startPoint x: 83, startPoint y: 104, endPoint x: 107, endPoint y: 108, distance: 23.9
copy p "pamela03@iol.ie"
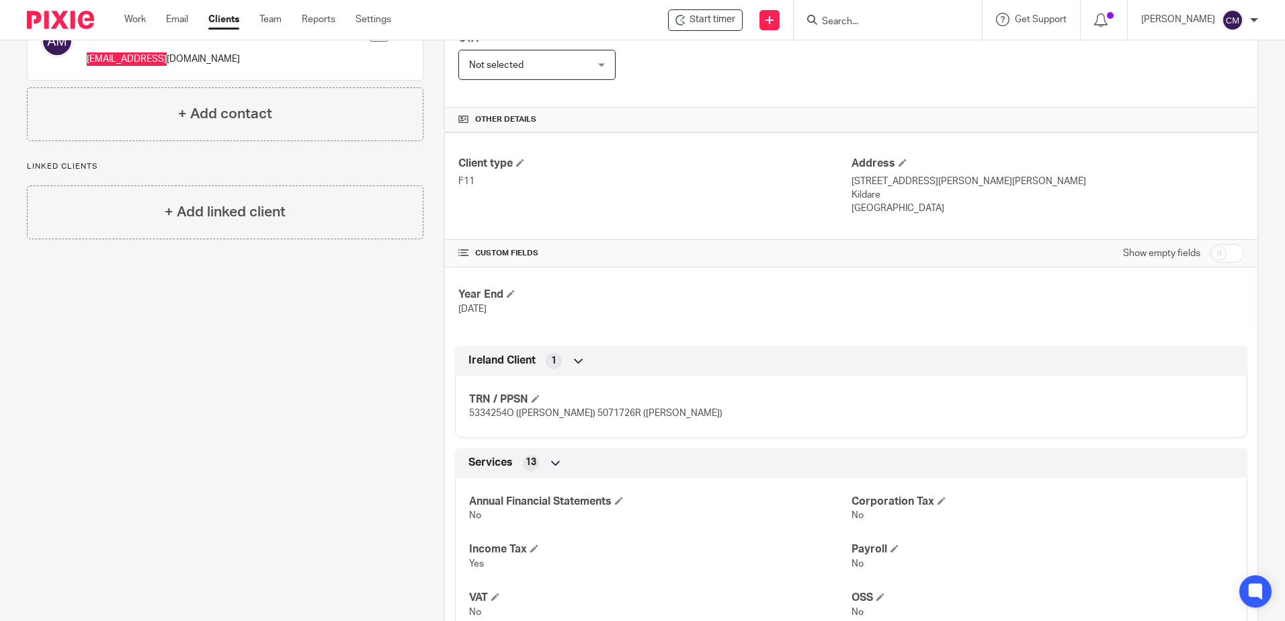
scroll to position [269, 0]
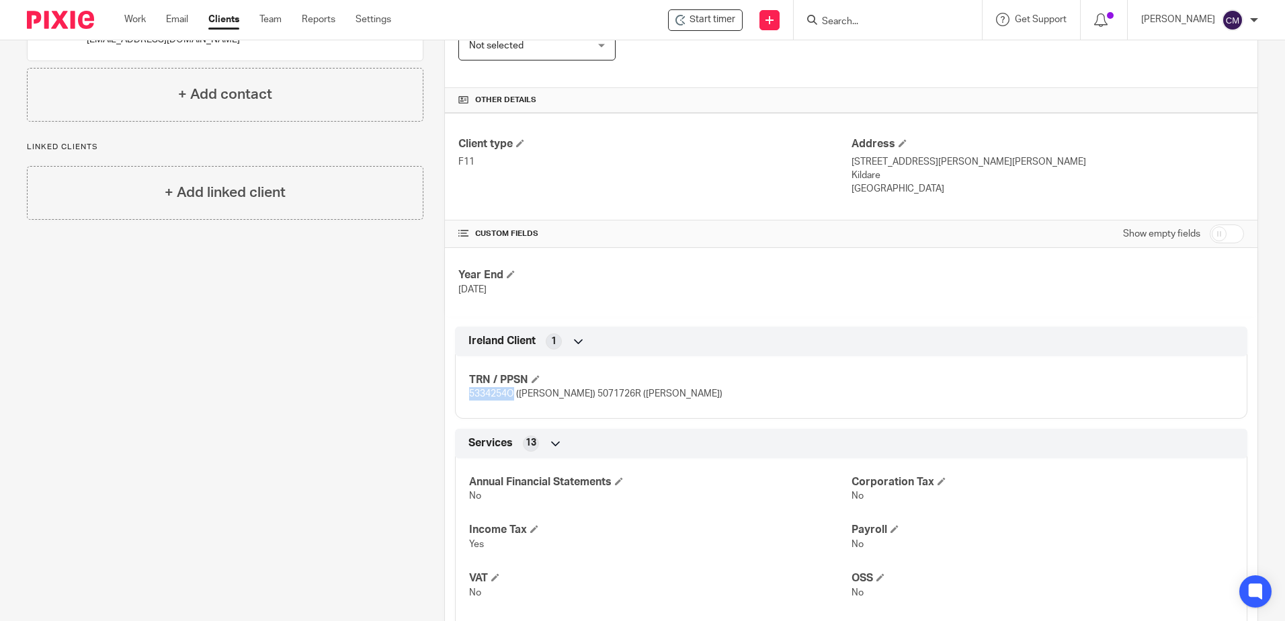
drag, startPoint x: 465, startPoint y: 393, endPoint x: 510, endPoint y: 397, distance: 45.2
click at [510, 397] on div "TRN / PPSN 5334254O (Allan Mc Fadden) 5071726R (Pamela McFadden)" at bounding box center [851, 382] width 793 height 73
drag, startPoint x: 510, startPoint y: 397, endPoint x: 502, endPoint y: 397, distance: 8.1
copy span "5334254O"
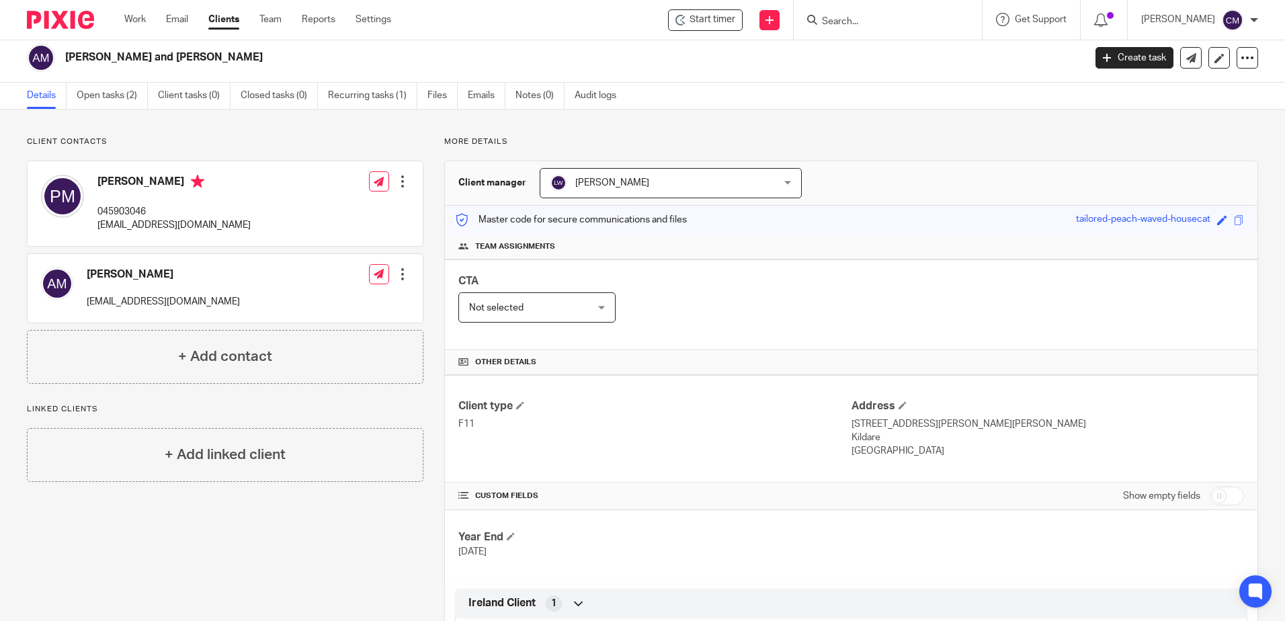
scroll to position [0, 0]
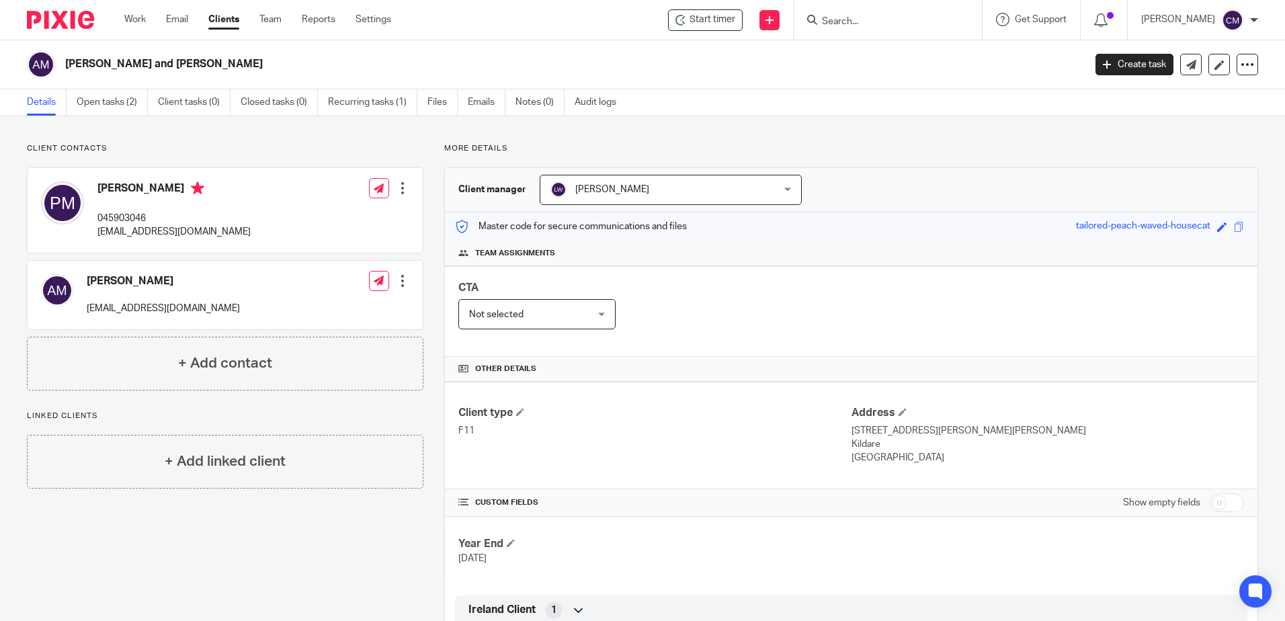
click at [849, 33] on div at bounding box center [888, 20] width 188 height 40
click at [852, 23] on input "Search" at bounding box center [881, 22] width 121 height 12
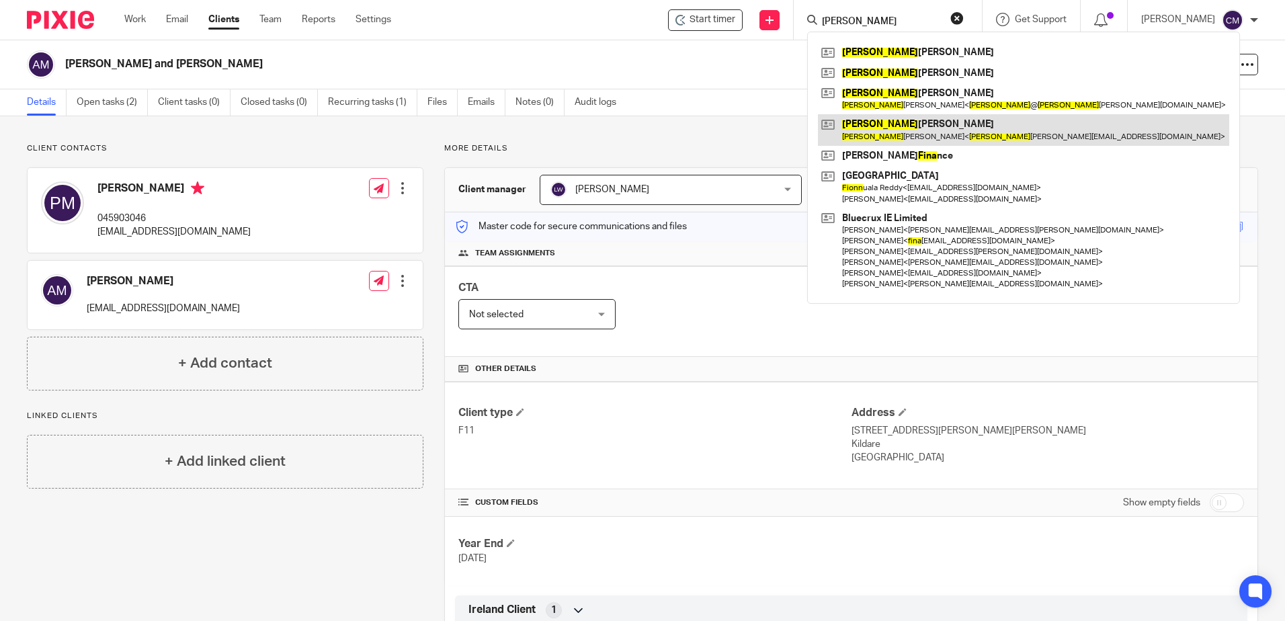
type input "fiona"
click at [876, 130] on link at bounding box center [1023, 129] width 411 height 31
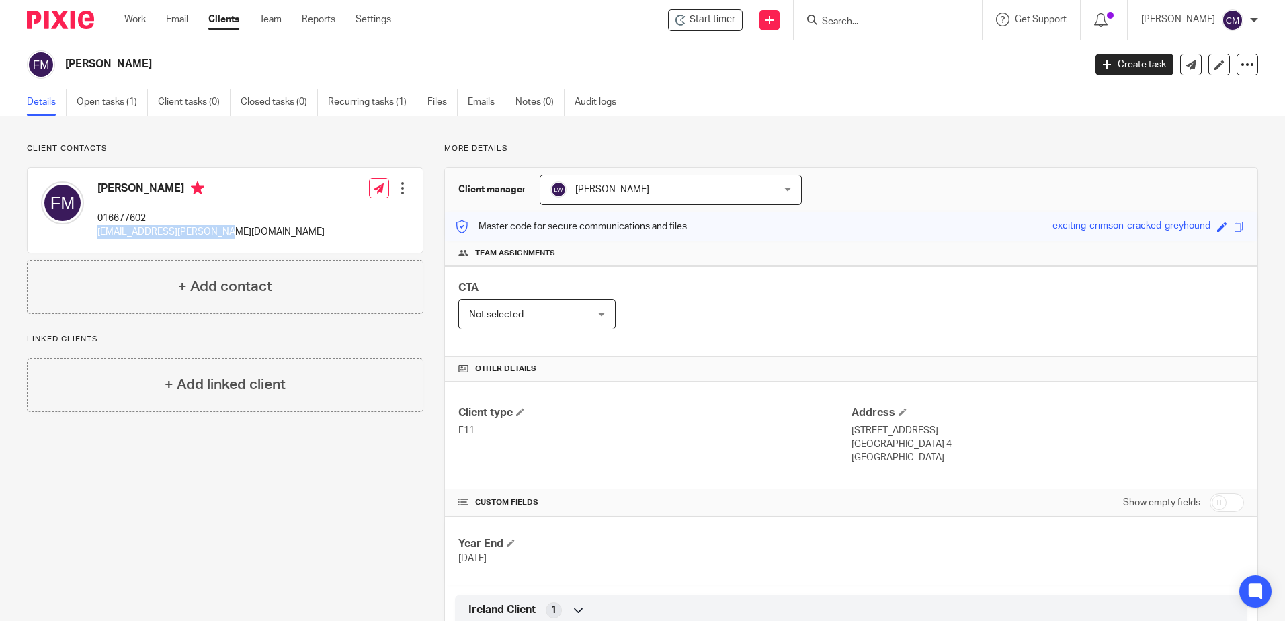
drag, startPoint x: 254, startPoint y: 236, endPoint x: 96, endPoint y: 234, distance: 158.0
click at [96, 234] on div "[PERSON_NAME] 016677602 [EMAIL_ADDRESS][PERSON_NAME][DOMAIN_NAME] Edit contact …" at bounding box center [225, 210] width 395 height 85
drag, startPoint x: 96, startPoint y: 234, endPoint x: 113, endPoint y: 229, distance: 17.6
copy p "[EMAIL_ADDRESS][PERSON_NAME][DOMAIN_NAME]"
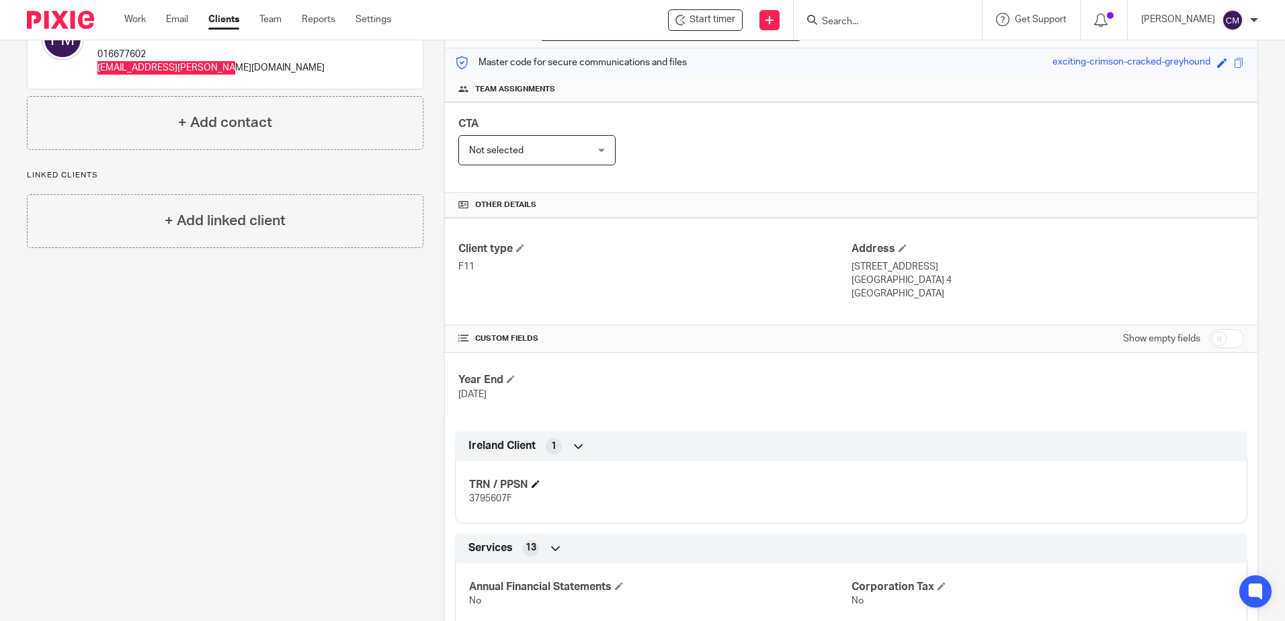
scroll to position [202, 0]
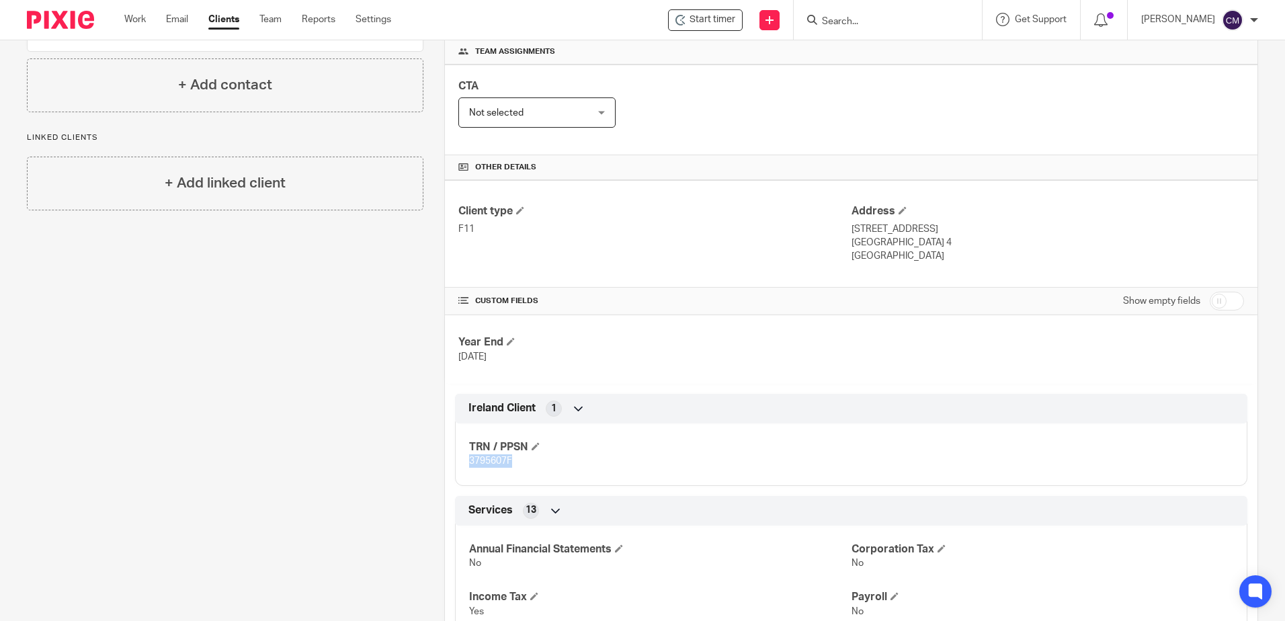
drag, startPoint x: 518, startPoint y: 461, endPoint x: 454, endPoint y: 456, distance: 64.0
click at [455, 456] on div "TRN / PPSN 3795607F" at bounding box center [851, 449] width 793 height 73
drag, startPoint x: 454, startPoint y: 456, endPoint x: 474, endPoint y: 461, distance: 20.9
copy span "3795607F"
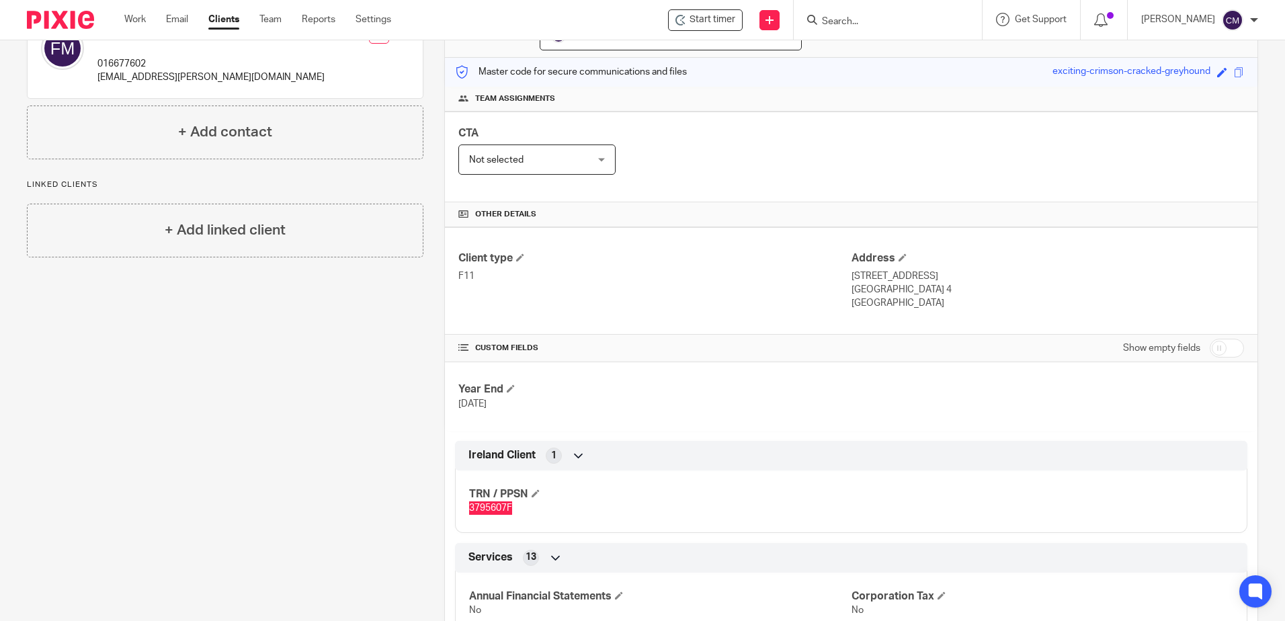
scroll to position [134, 0]
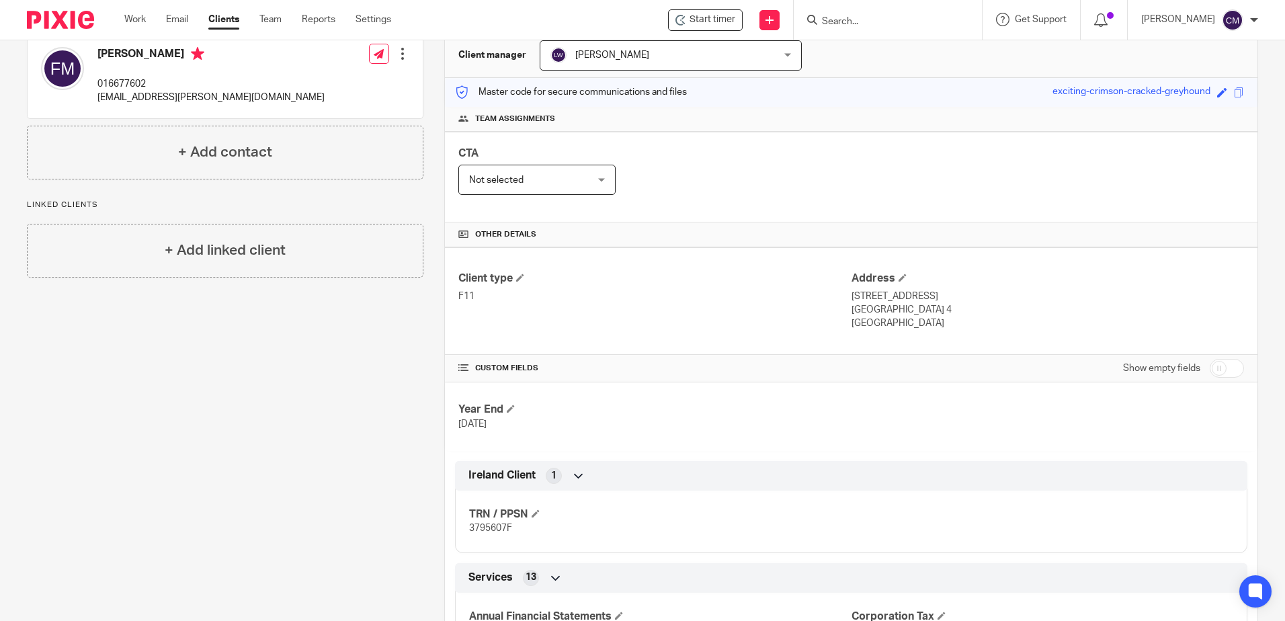
click at [232, 546] on div "Client contacts Fiona McCarron 016677602 fionam.mccarron@gmail.com Edit contact…" at bounding box center [215, 522] width 418 height 1026
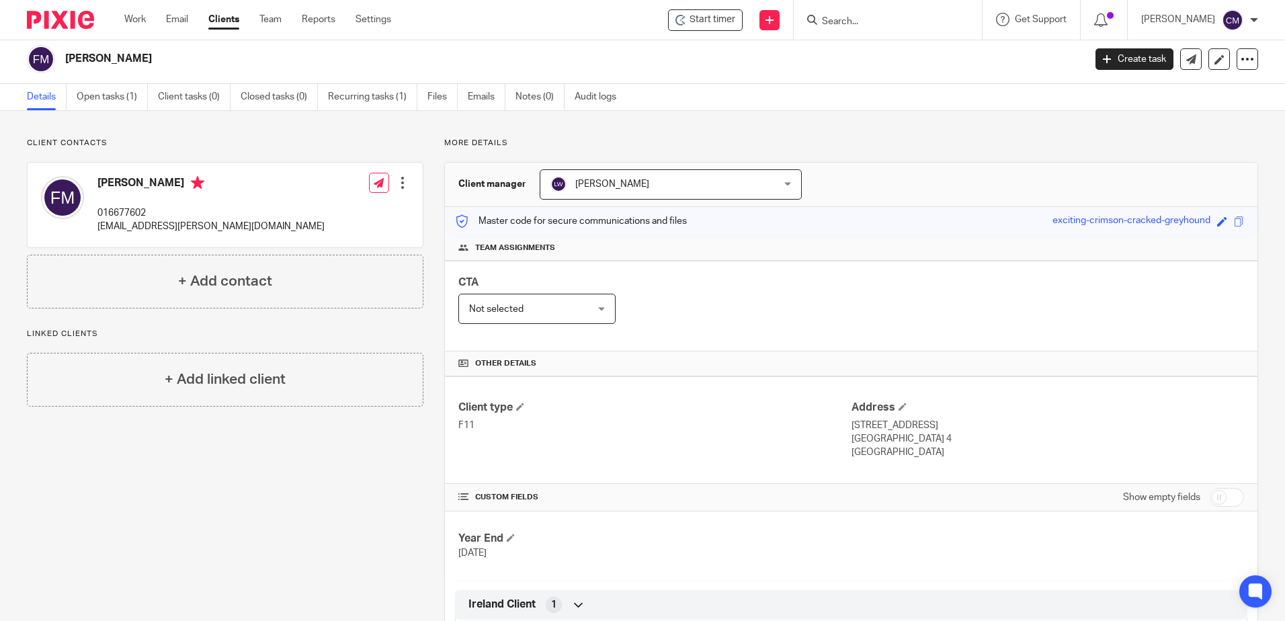
scroll to position [0, 0]
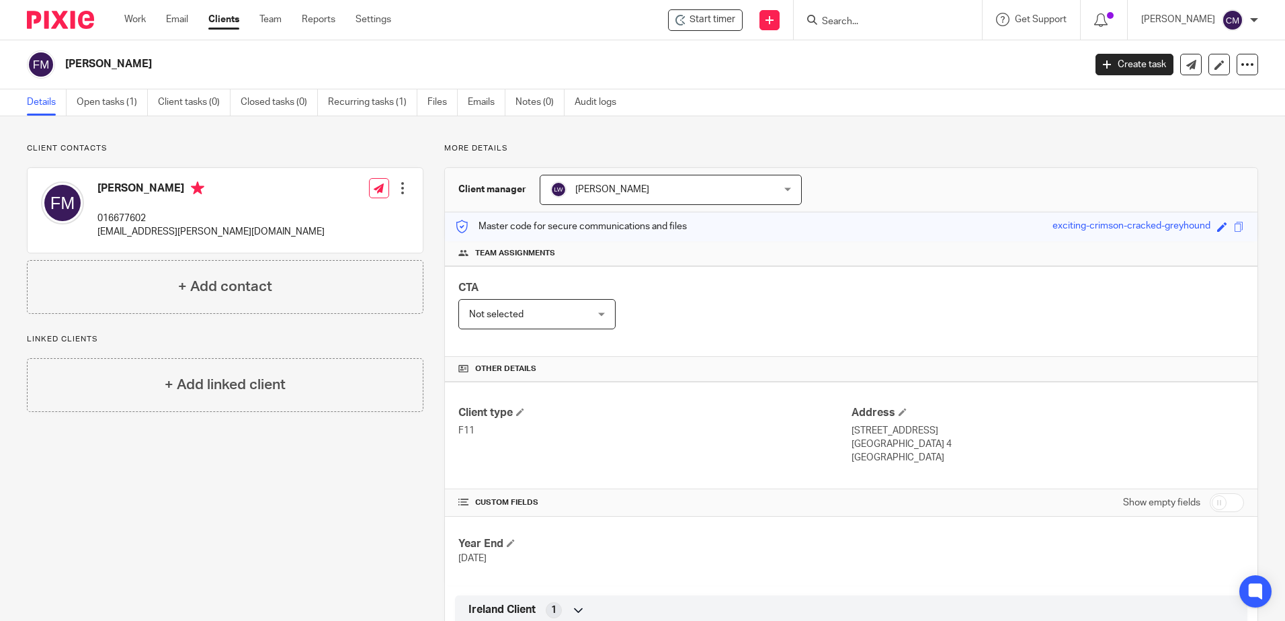
click at [889, 17] on input "Search" at bounding box center [881, 22] width 121 height 12
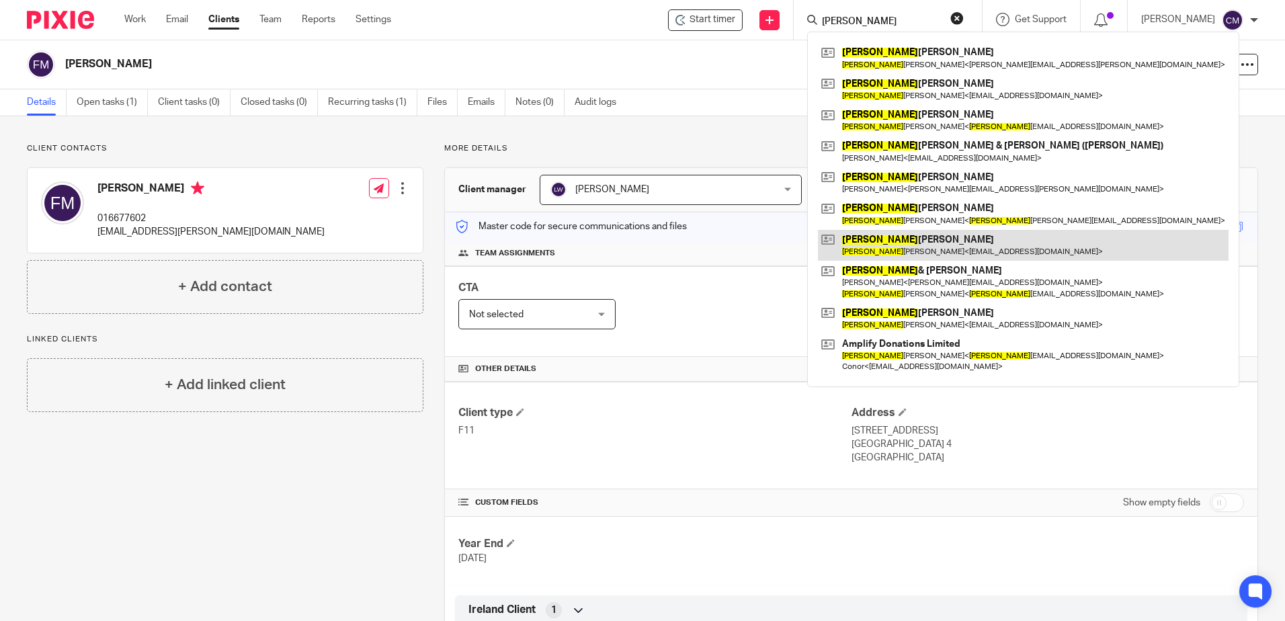
type input "david"
click at [916, 241] on link at bounding box center [1023, 245] width 411 height 31
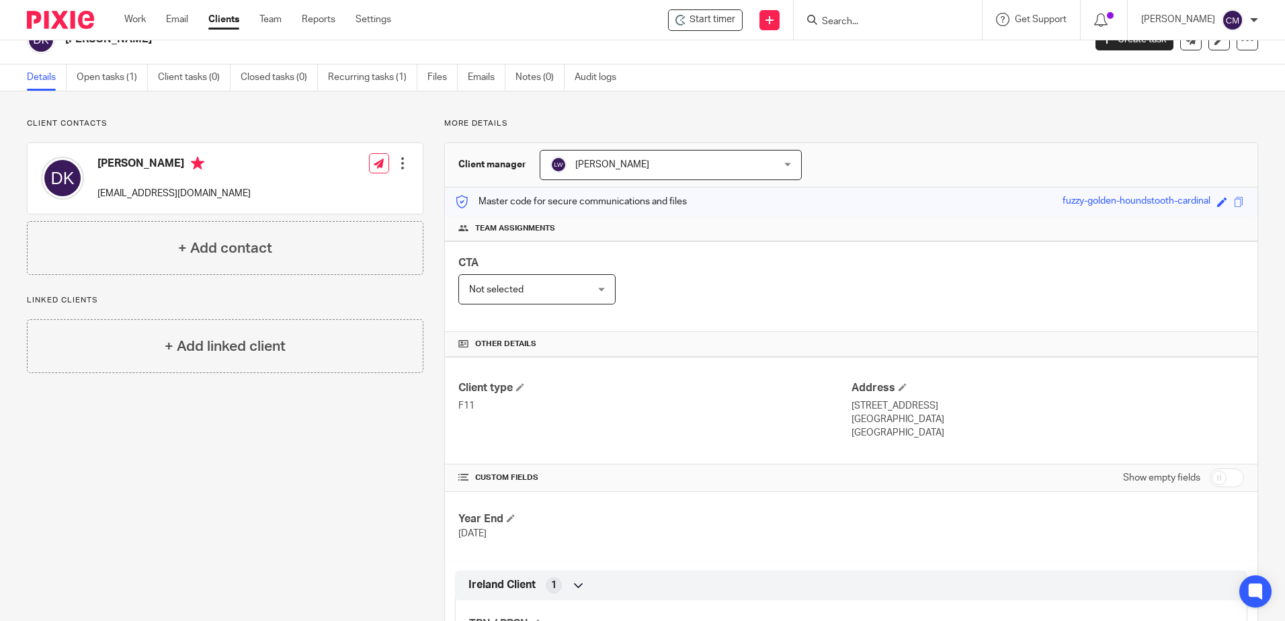
scroll to position [67, 0]
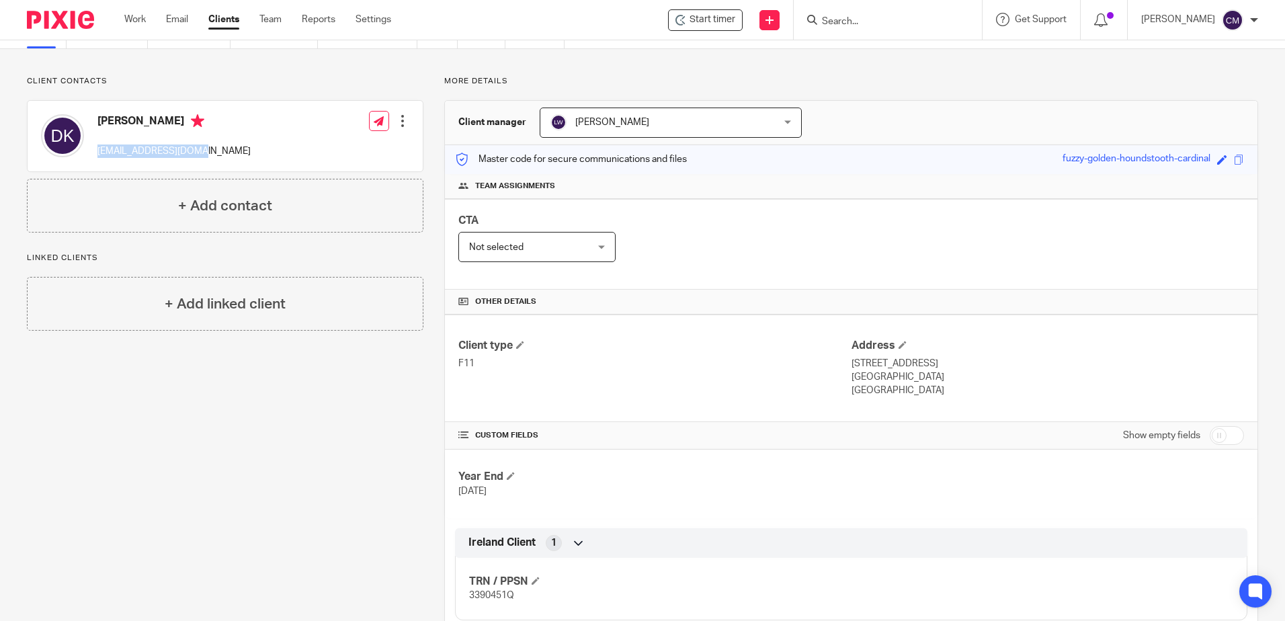
drag, startPoint x: 203, startPoint y: 157, endPoint x: 99, endPoint y: 158, distance: 104.2
click at [99, 158] on div "[PERSON_NAME] [EMAIL_ADDRESS][DOMAIN_NAME] Edit contact Create client from cont…" at bounding box center [225, 136] width 395 height 71
drag, startPoint x: 99, startPoint y: 158, endPoint x: 105, endPoint y: 149, distance: 10.6
copy p "[EMAIL_ADDRESS][DOMAIN_NAME]"
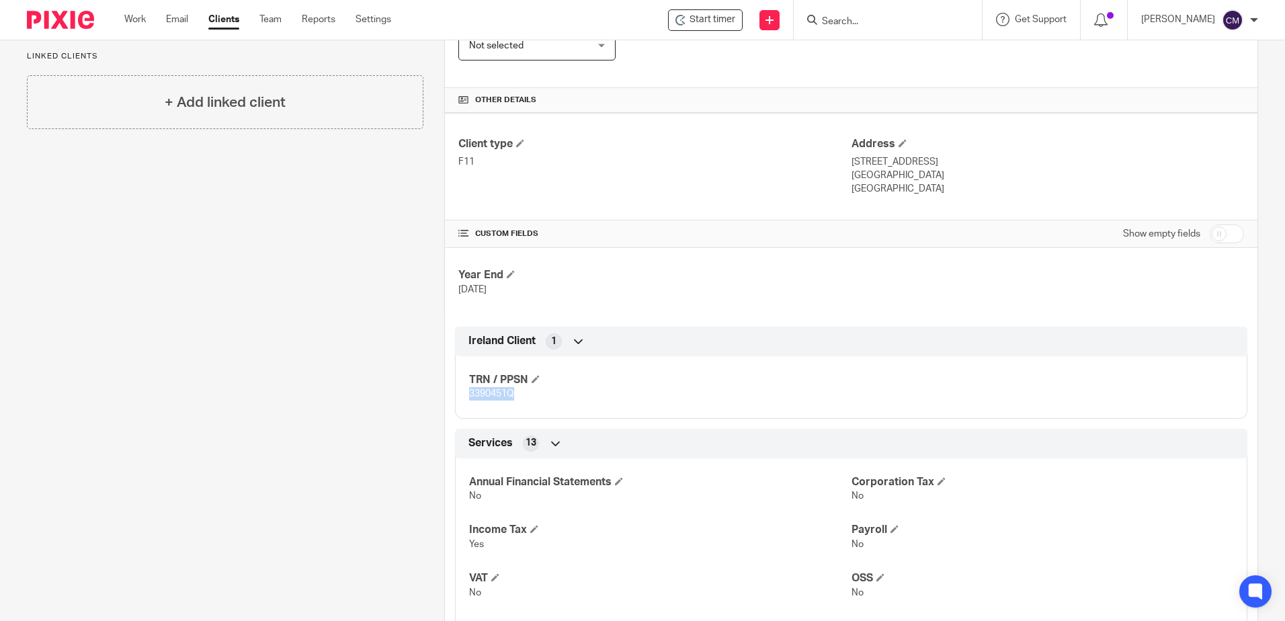
drag, startPoint x: 529, startPoint y: 403, endPoint x: 466, endPoint y: 395, distance: 63.6
click at [466, 395] on div "TRN / PPSN 3390451Q" at bounding box center [851, 382] width 793 height 73
copy span "3390451Q"
click at [206, 403] on div "Client contacts [PERSON_NAME] [EMAIL_ADDRESS][DOMAIN_NAME] Edit contact Create …" at bounding box center [215, 387] width 418 height 1026
